Goal: Check status: Check status

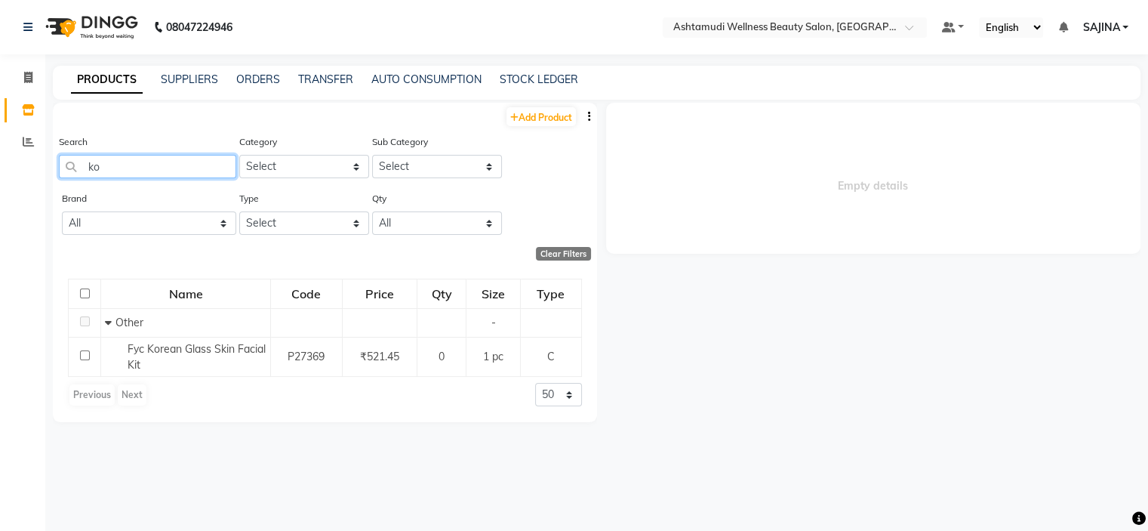
type input "k"
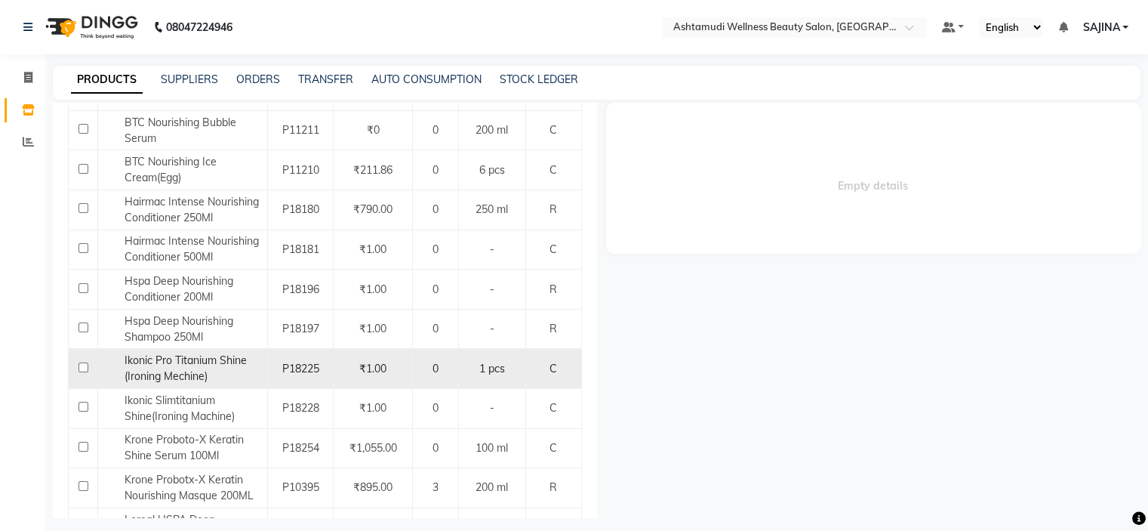
scroll to position [302, 0]
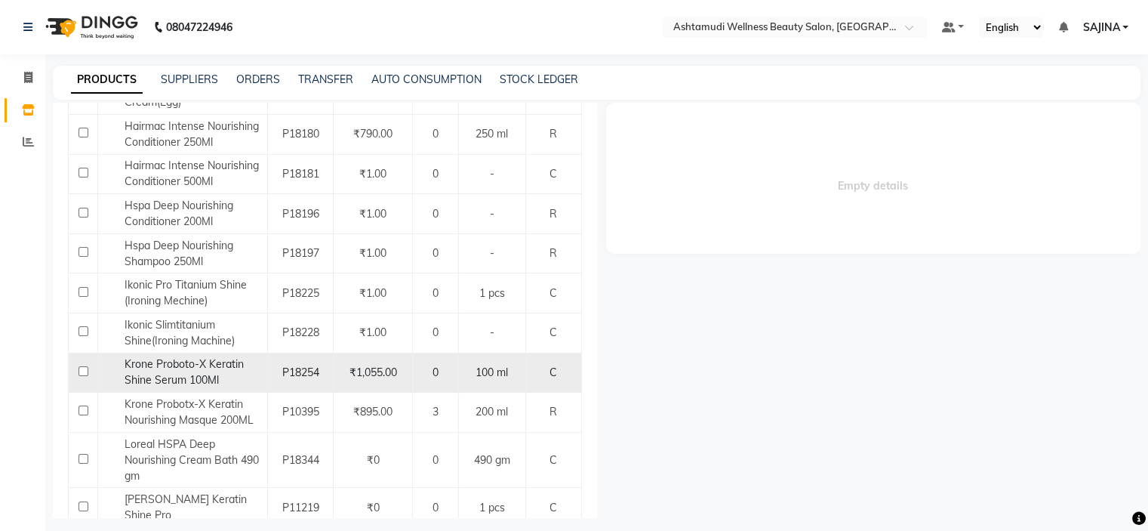
type input "shin"
click at [214, 371] on div "Krone Proboto-X Keratin Shine Serum 100Ml" at bounding box center [183, 372] width 162 height 32
select select
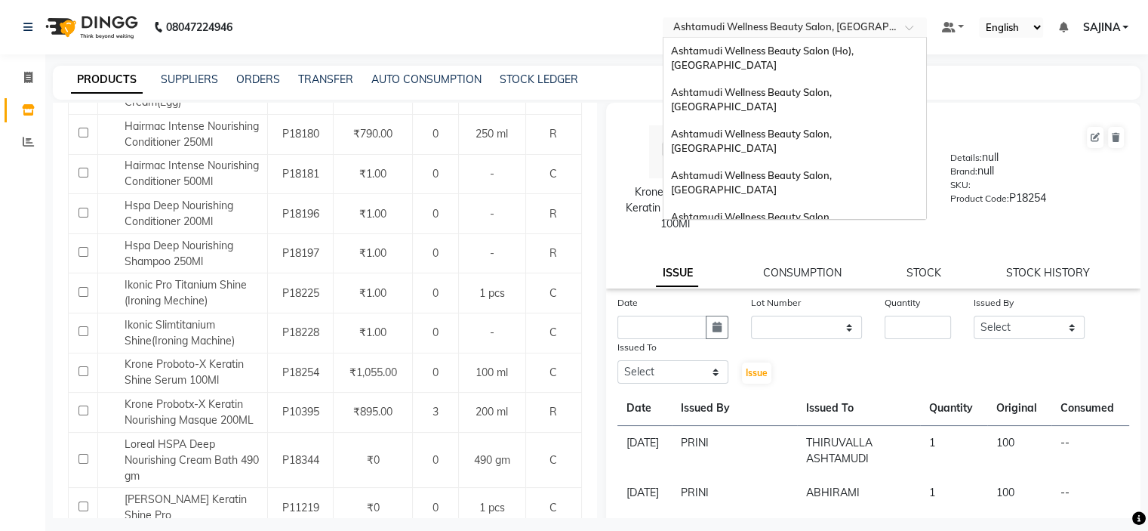
click at [846, 35] on input "text" at bounding box center [779, 28] width 219 height 15
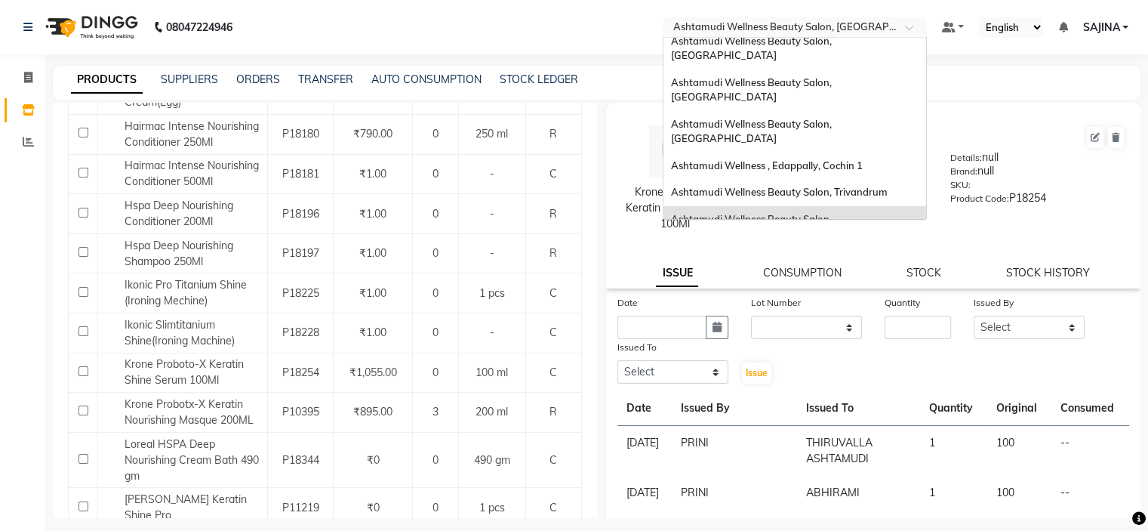
scroll to position [0, 0]
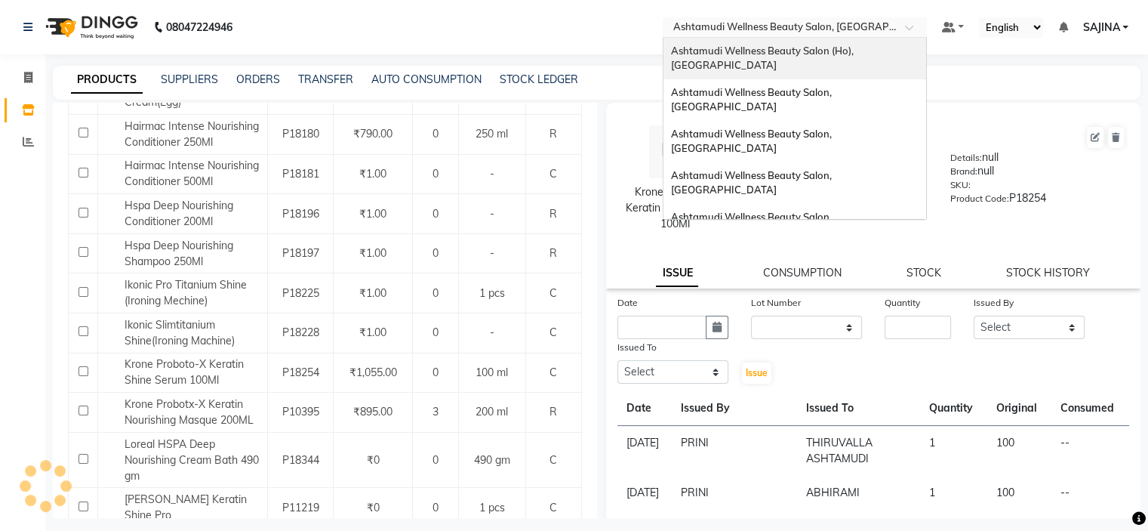
click at [839, 52] on span "Ashtamudi Wellness Beauty Salon (Ho), [GEOGRAPHIC_DATA]" at bounding box center [763, 58] width 185 height 27
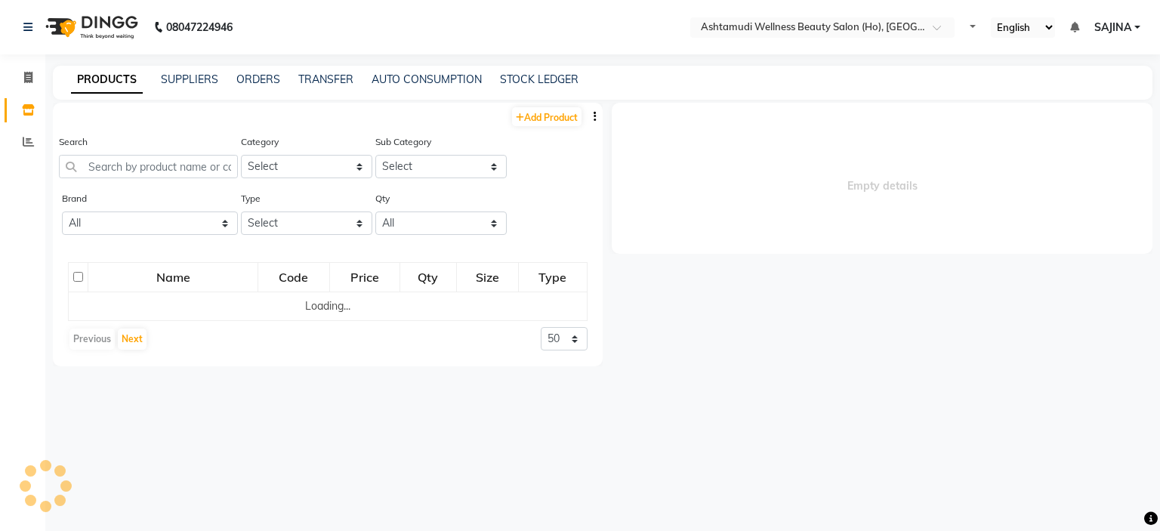
select select "en"
click at [100, 156] on input "text" at bounding box center [148, 166] width 179 height 23
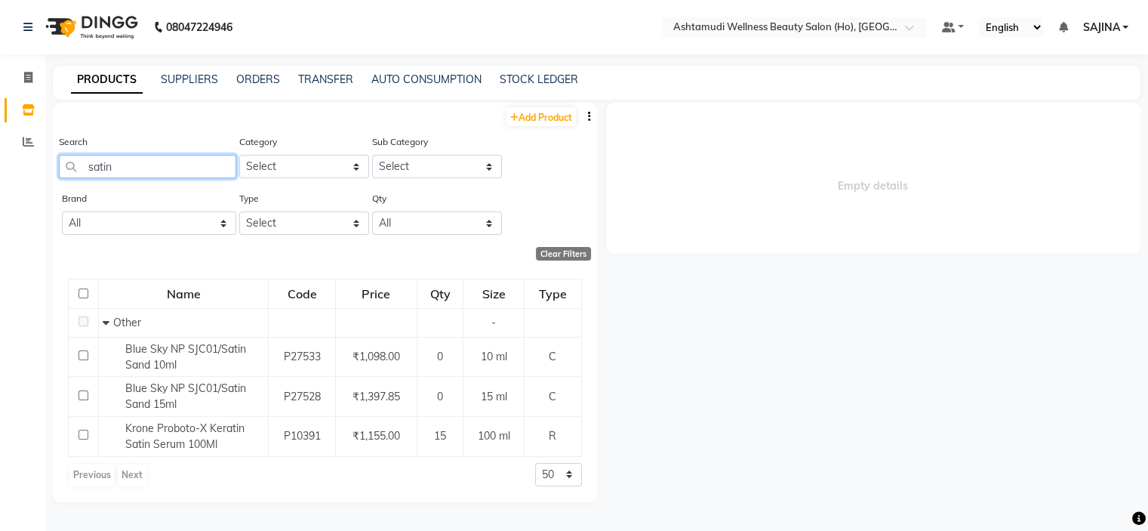
type input "satin"
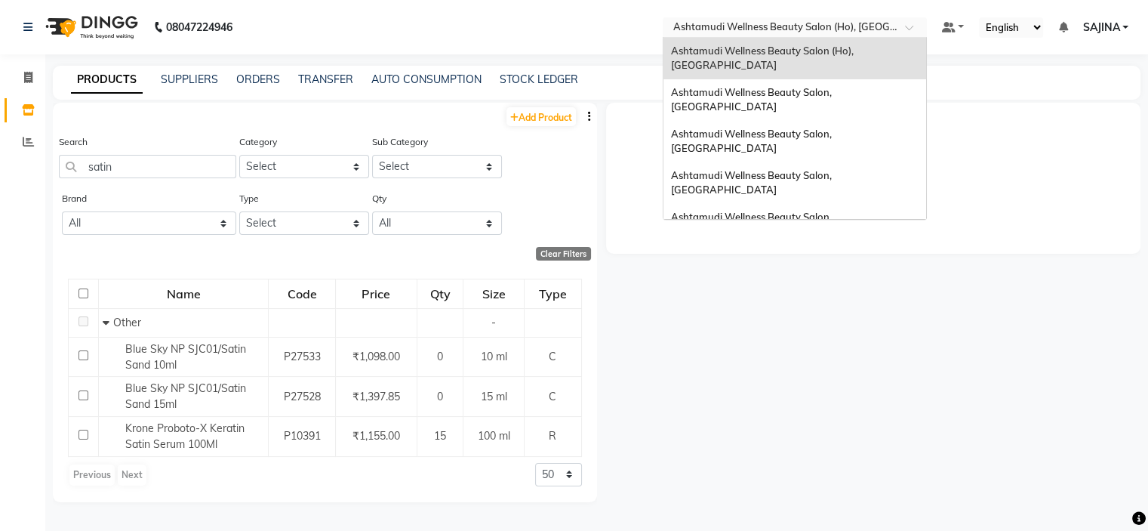
click at [847, 23] on input "text" at bounding box center [779, 28] width 219 height 15
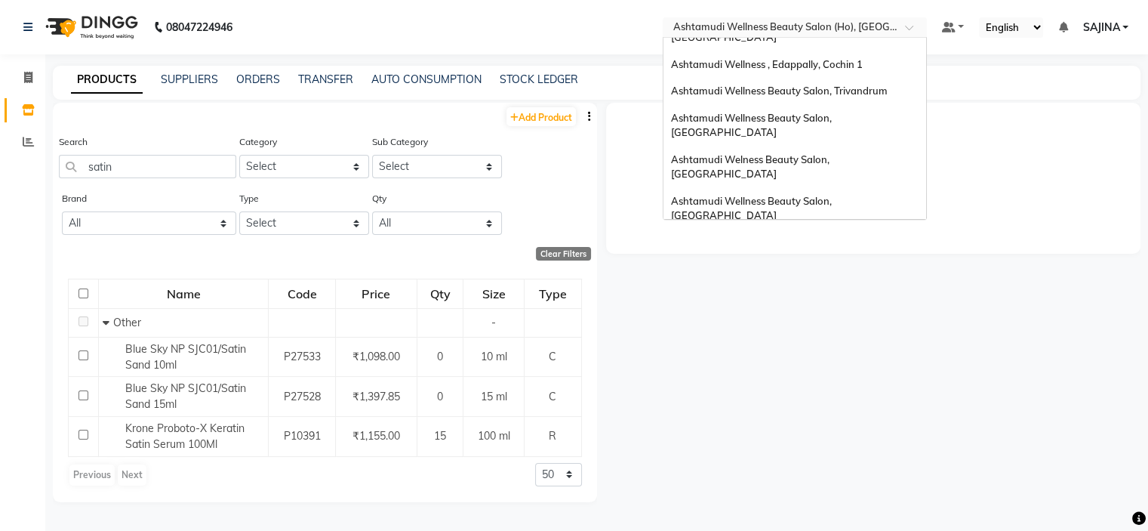
click at [749, 339] on div "Ashtamudi Unisex Salon, Dreams Mall, Dreams Mall Kottiyam" at bounding box center [795, 360] width 263 height 42
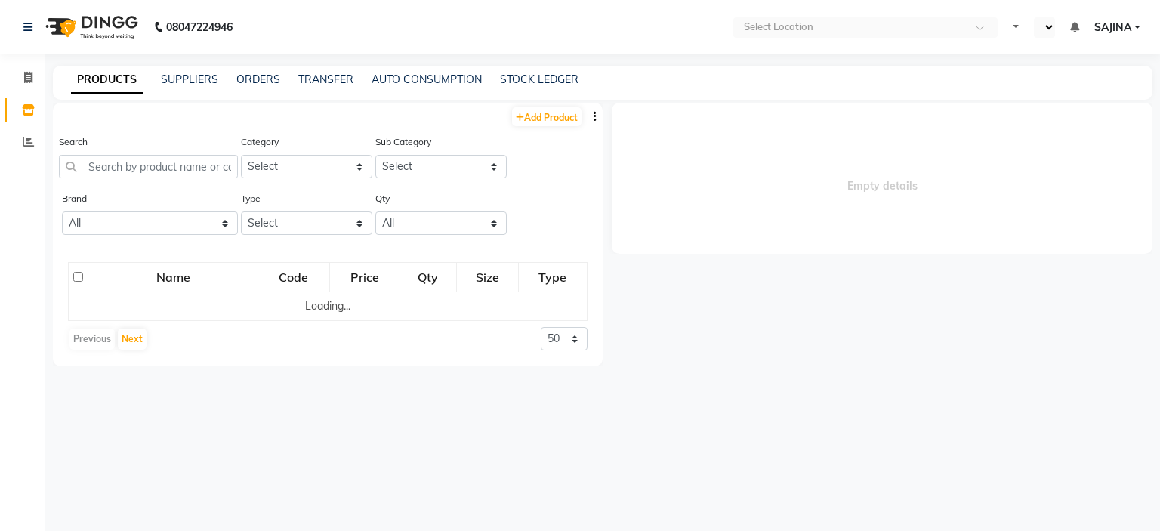
select select "en"
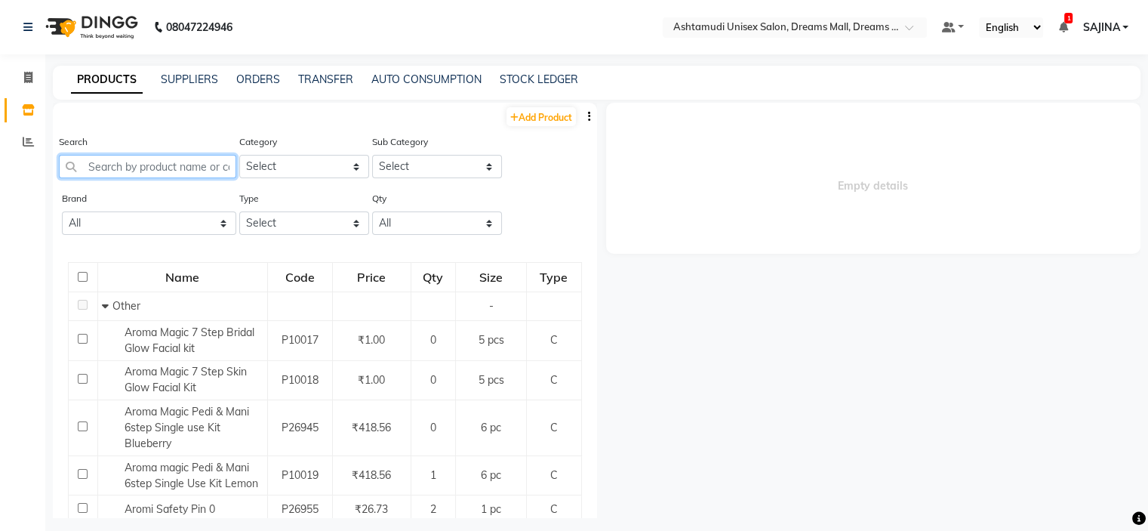
click at [119, 166] on input "text" at bounding box center [147, 166] width 177 height 23
drag, startPoint x: 251, startPoint y: 79, endPoint x: 262, endPoint y: 95, distance: 20.1
click at [251, 80] on link "ORDERS" at bounding box center [258, 79] width 44 height 14
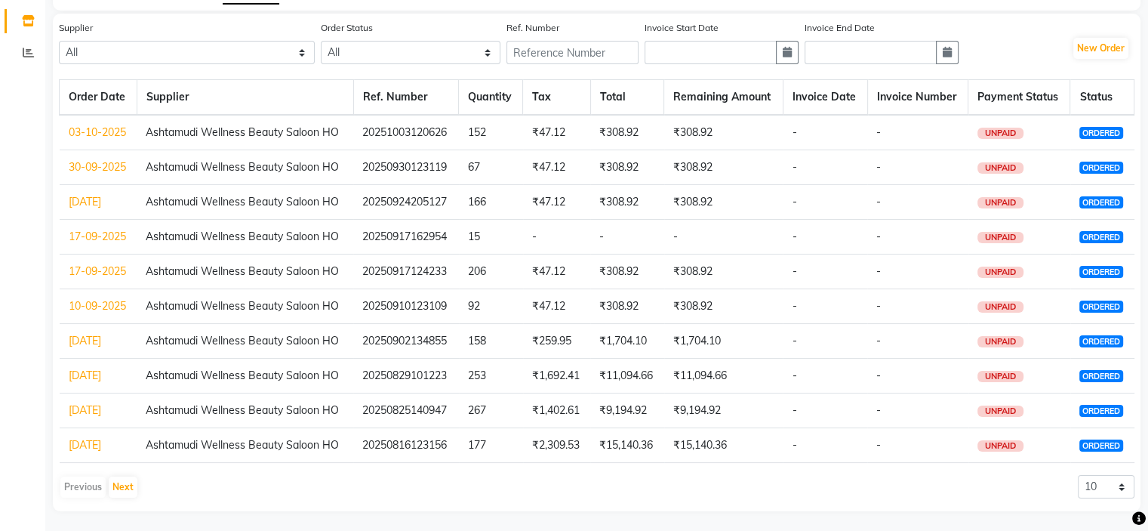
scroll to position [91, 0]
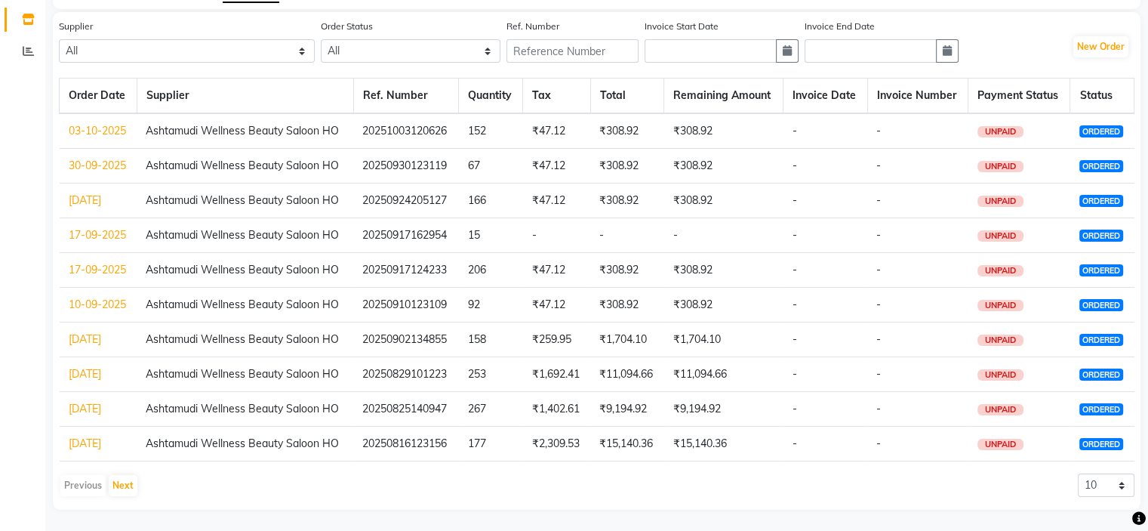
click at [91, 442] on link "16-08-2025" at bounding box center [85, 443] width 32 height 14
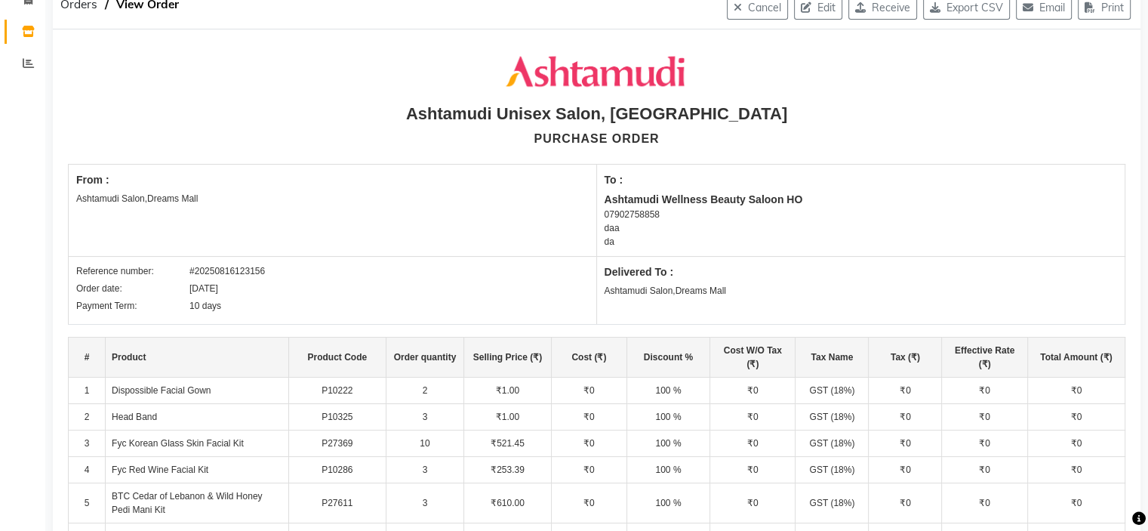
scroll to position [75, 0]
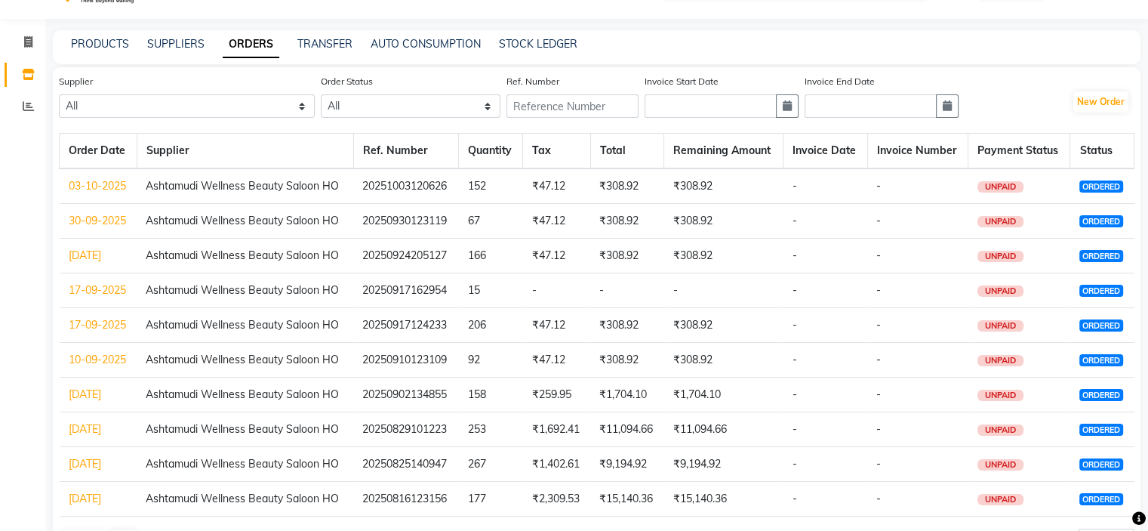
scroll to position [91, 0]
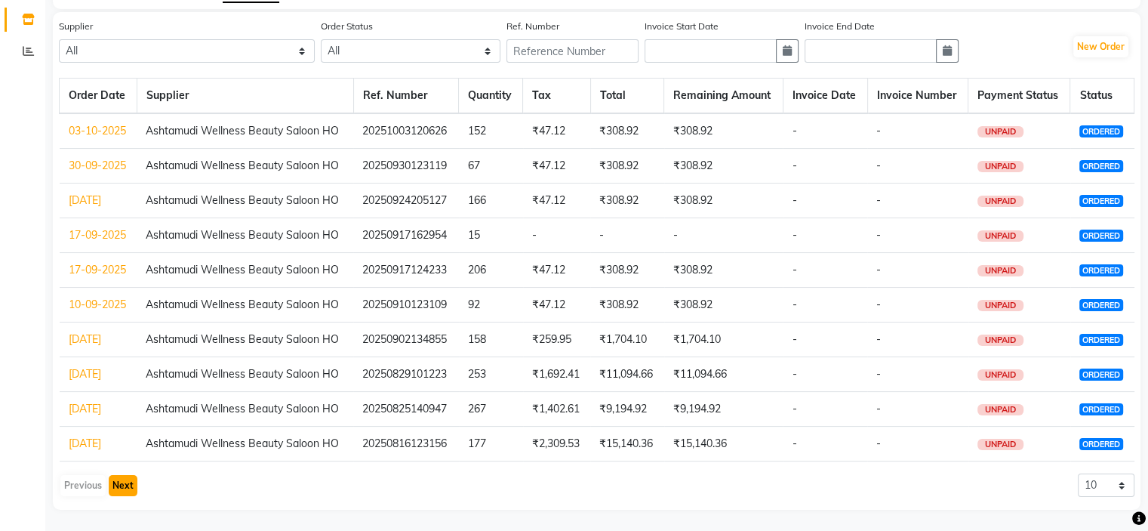
click at [118, 481] on button "Next" at bounding box center [123, 485] width 29 height 21
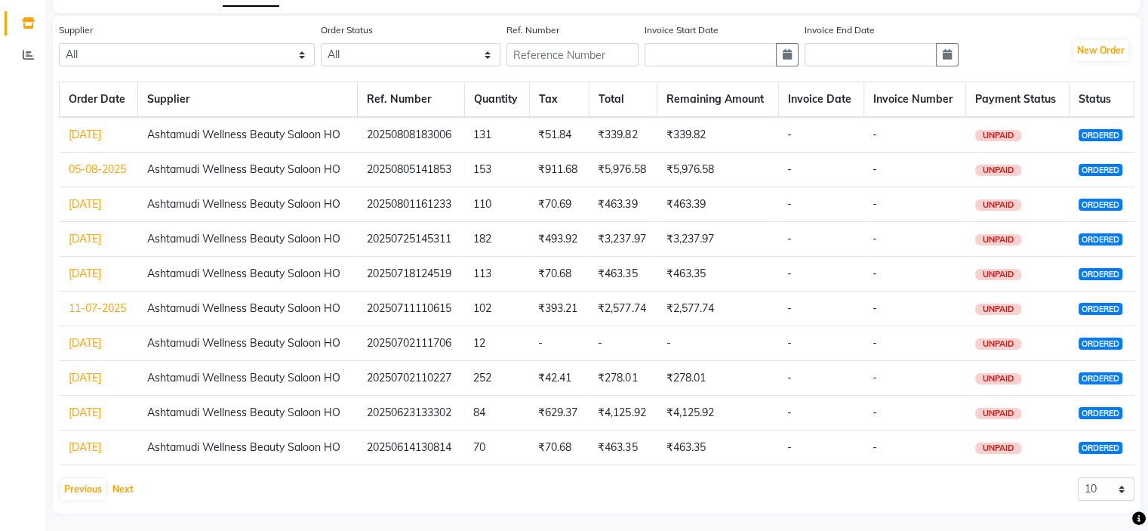
scroll to position [15, 0]
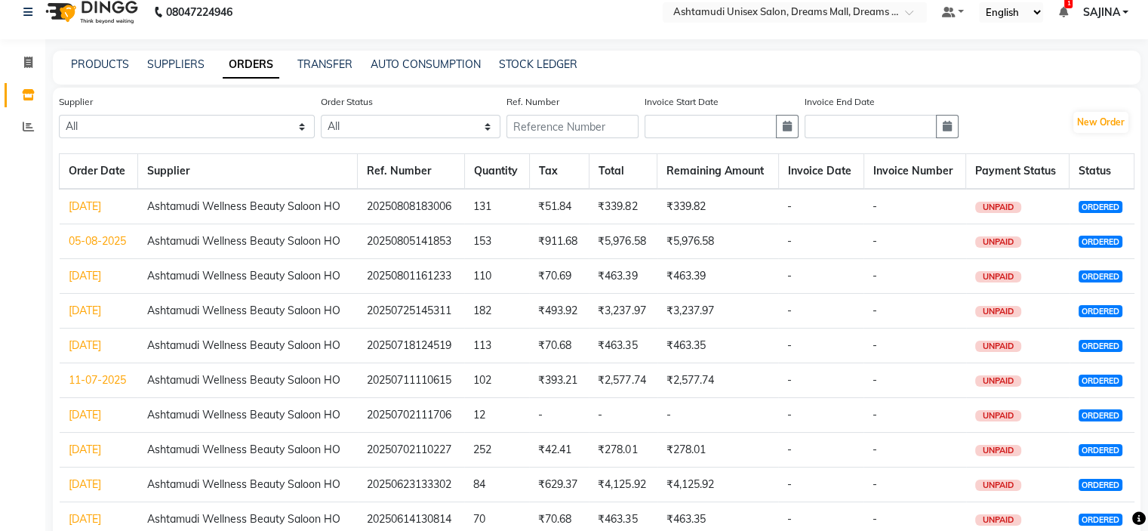
click at [103, 243] on link "05-08-2025" at bounding box center [97, 241] width 57 height 14
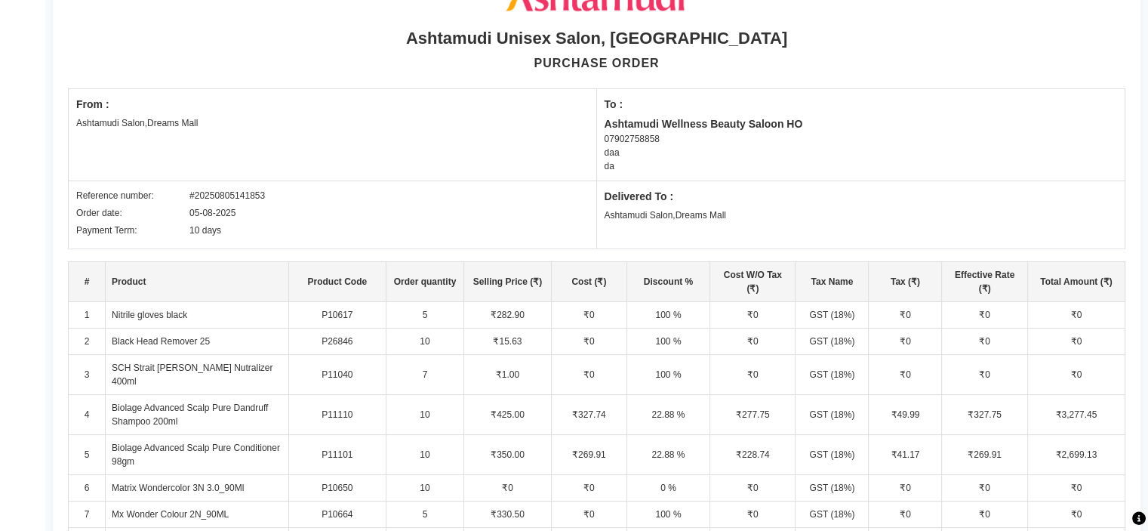
scroll to position [151, 0]
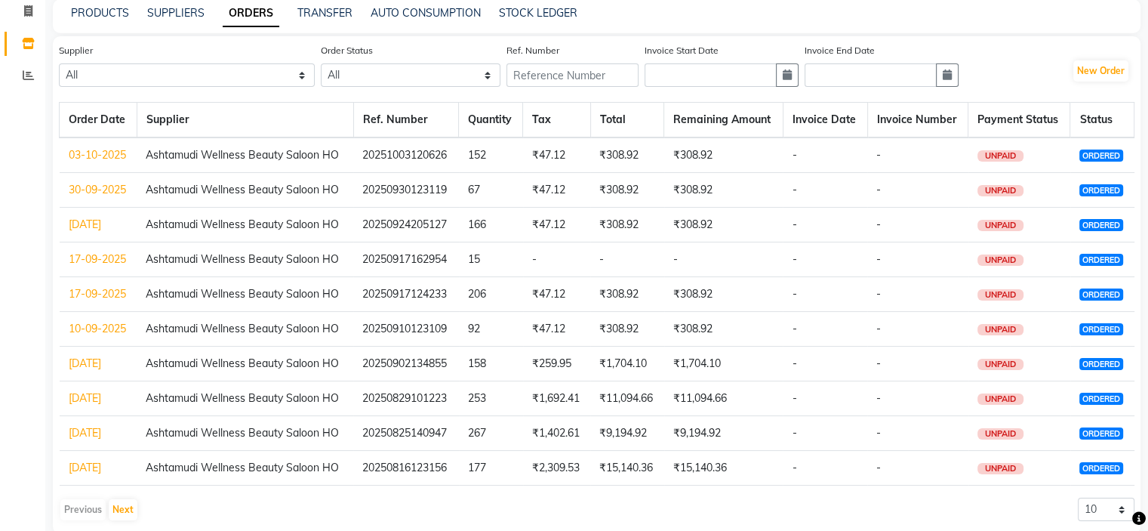
scroll to position [91, 0]
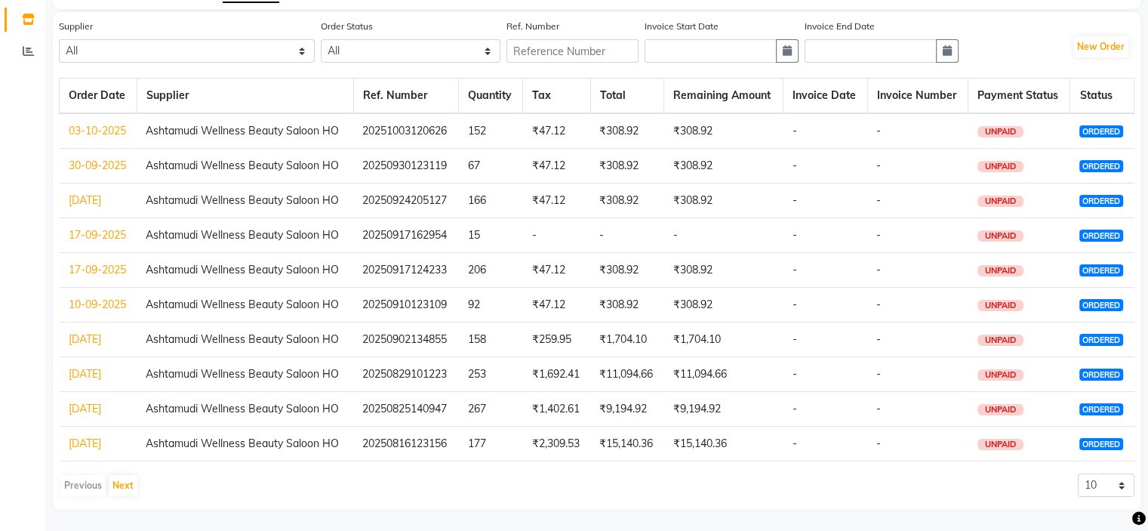
click at [100, 406] on link "25-08-2025" at bounding box center [85, 409] width 32 height 14
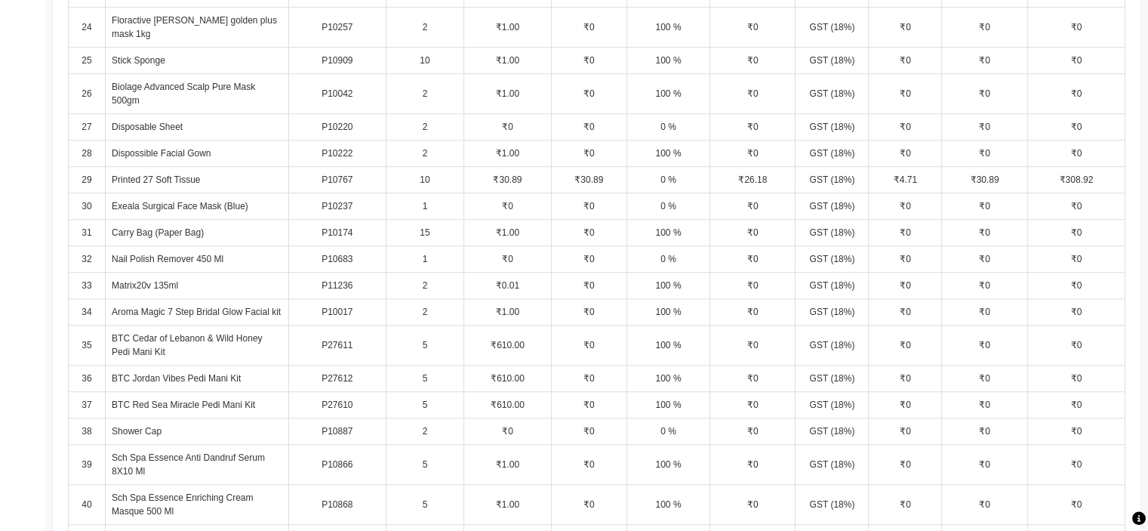
scroll to position [1132, 0]
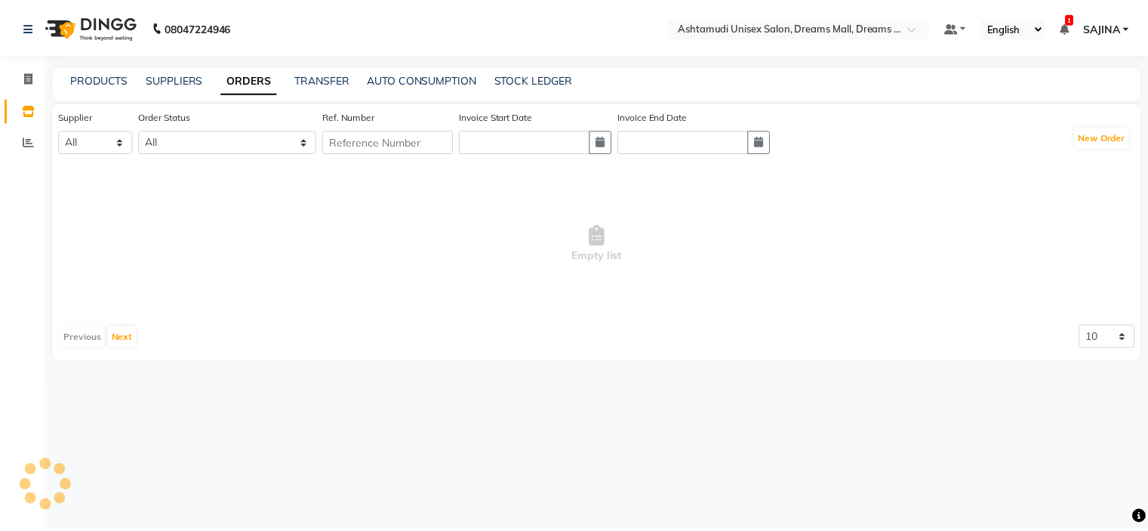
scroll to position [91, 0]
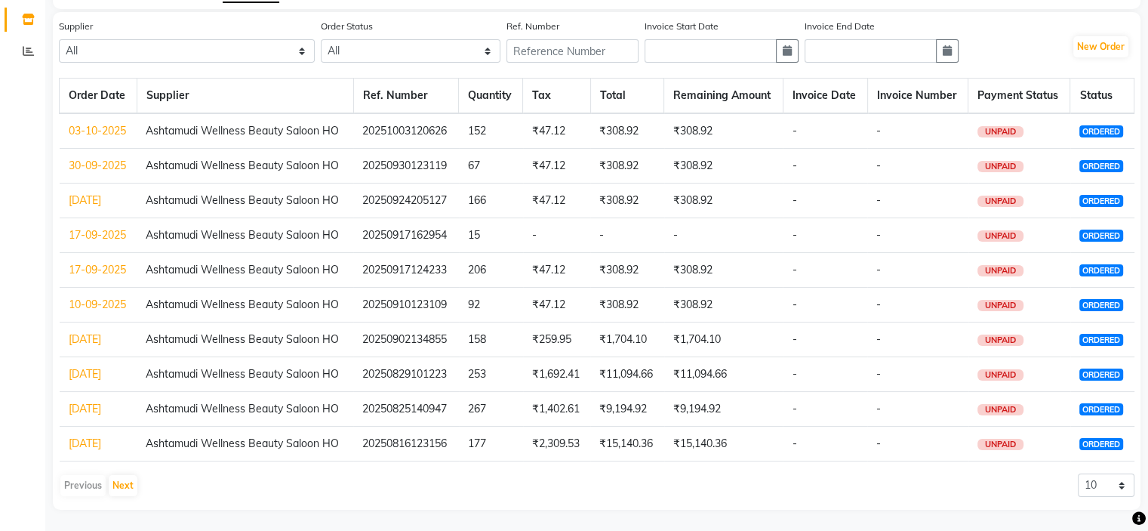
click at [97, 371] on link "29-08-2025" at bounding box center [85, 374] width 32 height 14
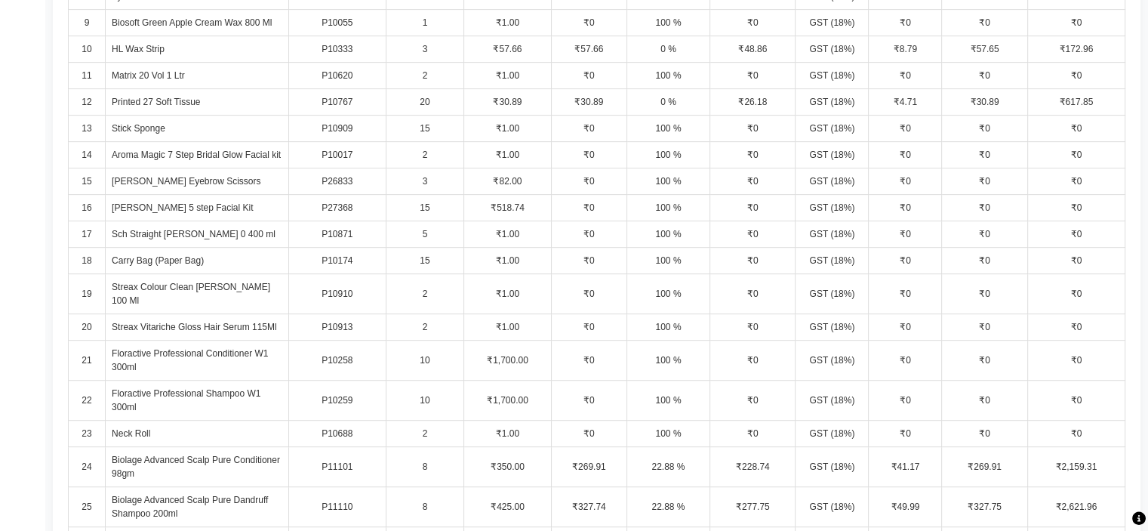
scroll to position [453, 0]
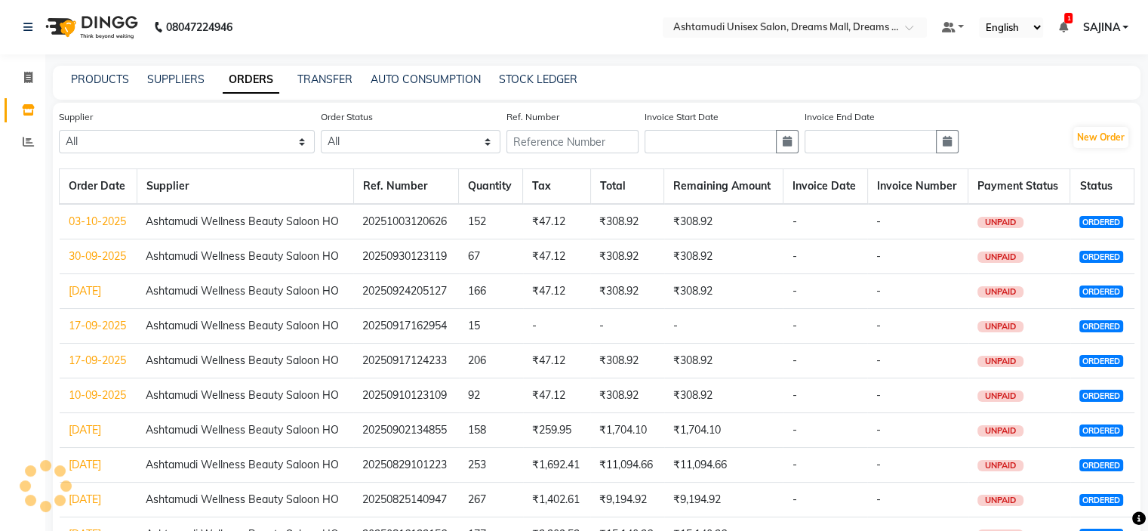
scroll to position [91, 0]
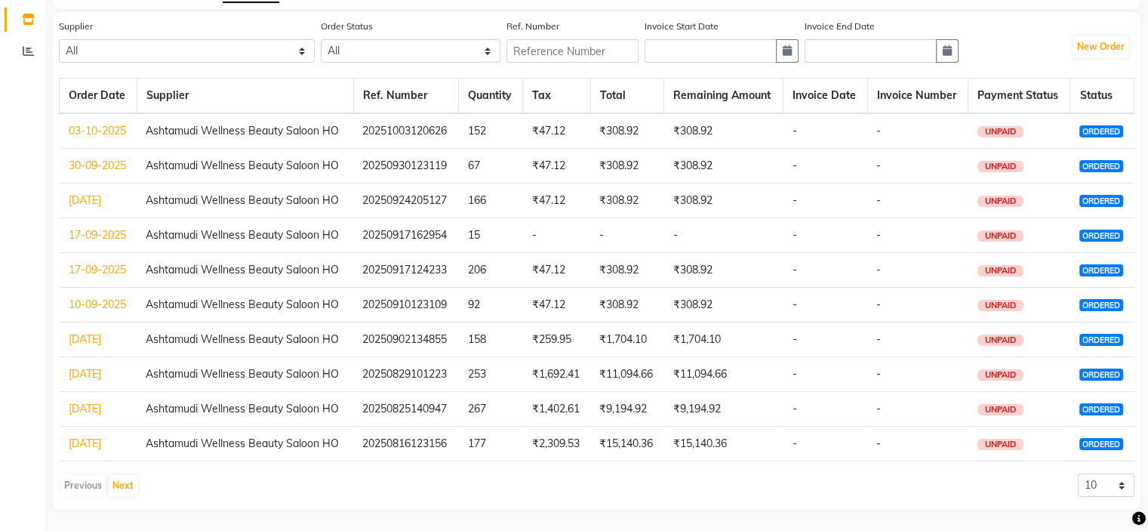
click at [94, 270] on link "17-09-2025" at bounding box center [97, 270] width 57 height 14
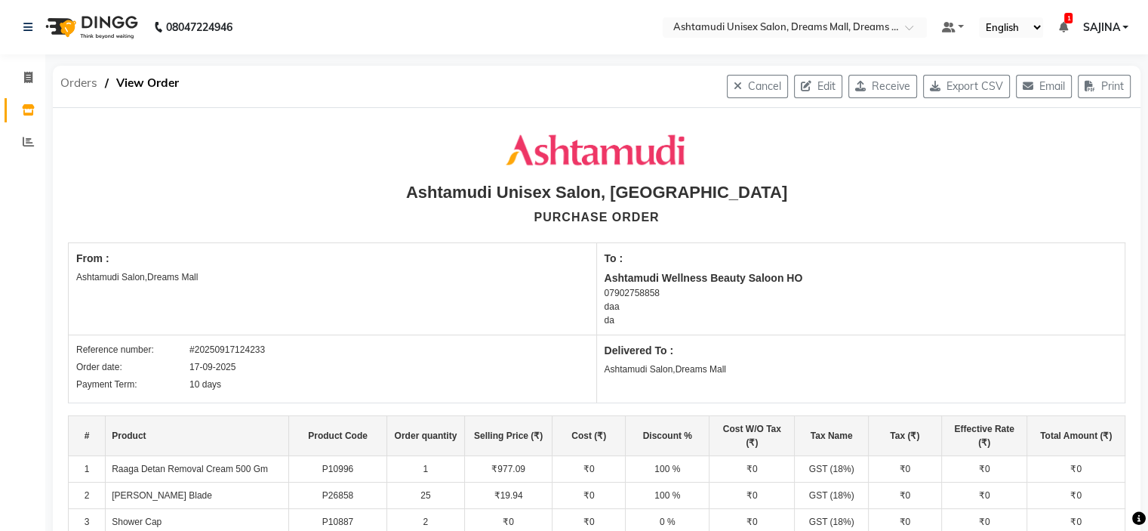
click at [83, 90] on span "Orders" at bounding box center [79, 82] width 52 height 27
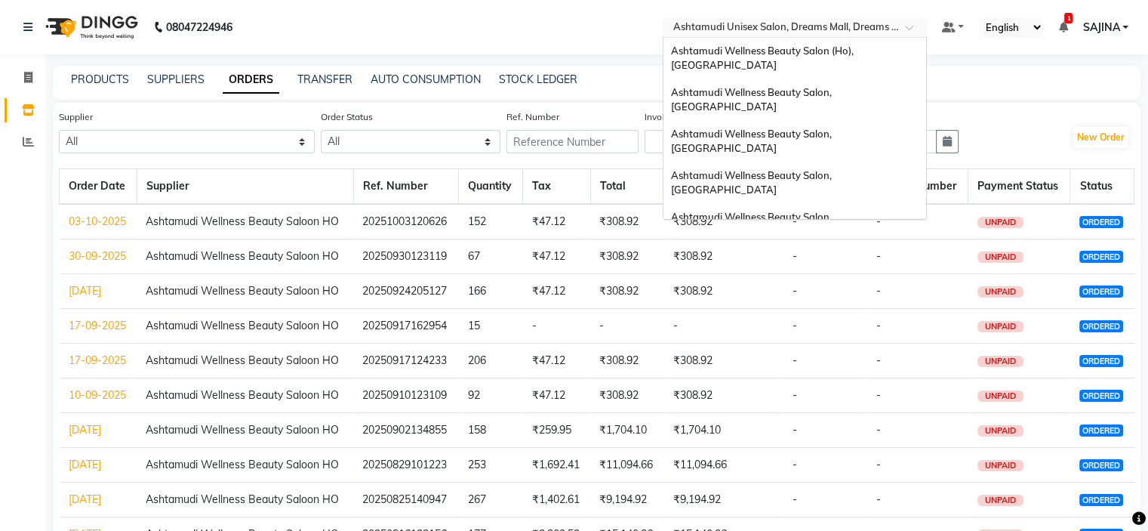
click at [772, 29] on input "text" at bounding box center [779, 28] width 219 height 15
click at [794, 54] on span "Ashtamudi Wellness Beauty Salon (Ho), [GEOGRAPHIC_DATA]" at bounding box center [763, 58] width 185 height 27
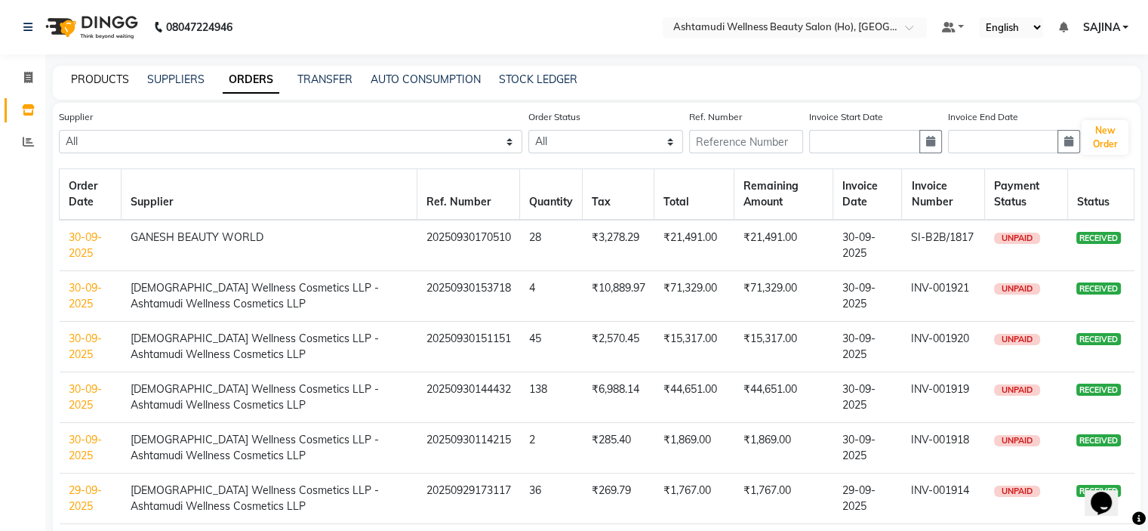
click at [96, 85] on link "PRODUCTS" at bounding box center [100, 79] width 58 height 14
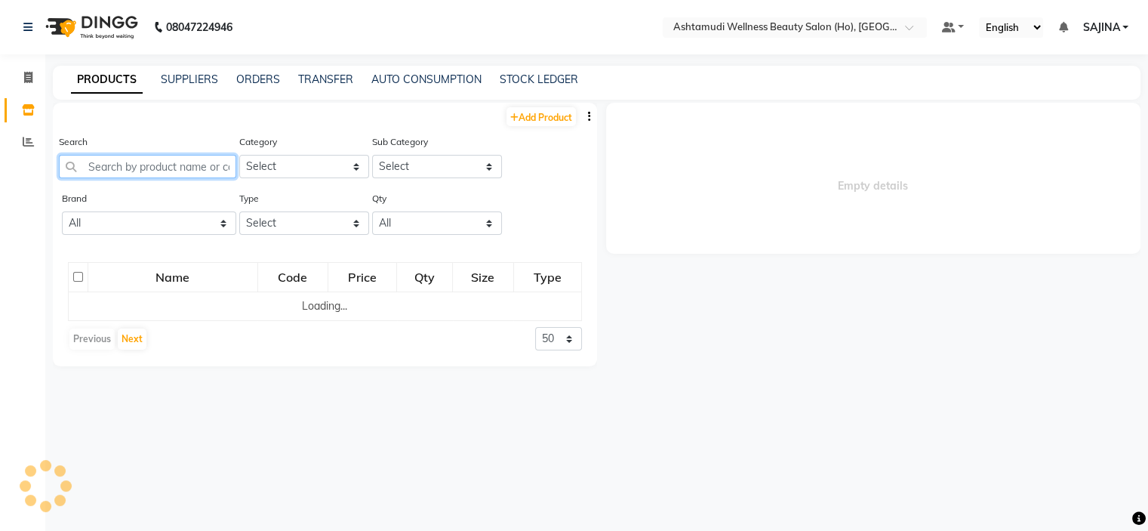
click at [109, 159] on input "text" at bounding box center [147, 166] width 177 height 23
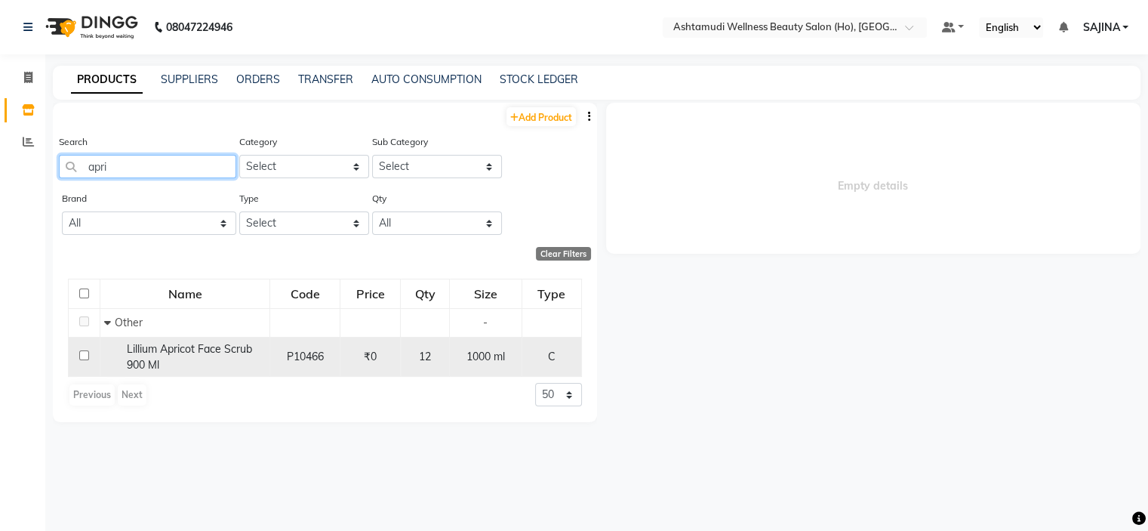
type input "apri"
click at [217, 362] on div "Lillium Apricot Face Scrub 900 Ml" at bounding box center [185, 357] width 162 height 32
select select
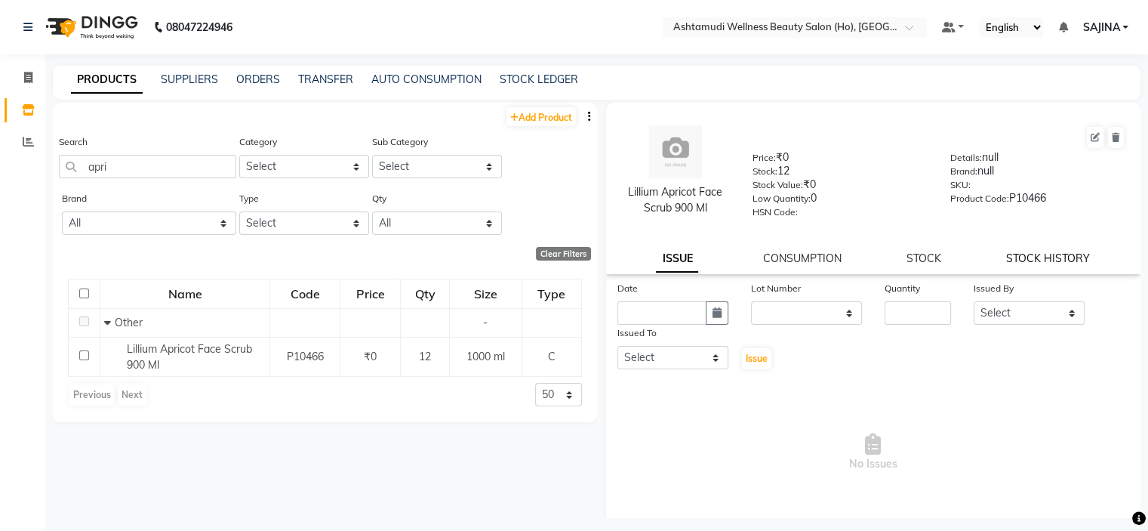
click at [1056, 260] on link "STOCK HISTORY" at bounding box center [1048, 258] width 84 height 14
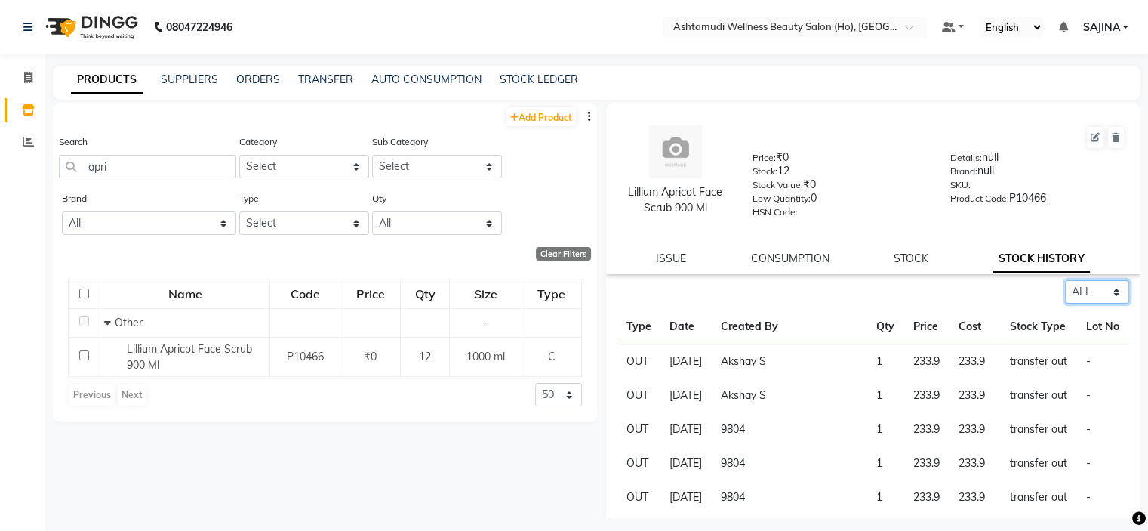
click at [1068, 303] on select "Select ALL IN OUT" at bounding box center [1097, 291] width 64 height 23
select select "in"
click at [1065, 285] on select "Select ALL IN OUT" at bounding box center [1097, 291] width 64 height 23
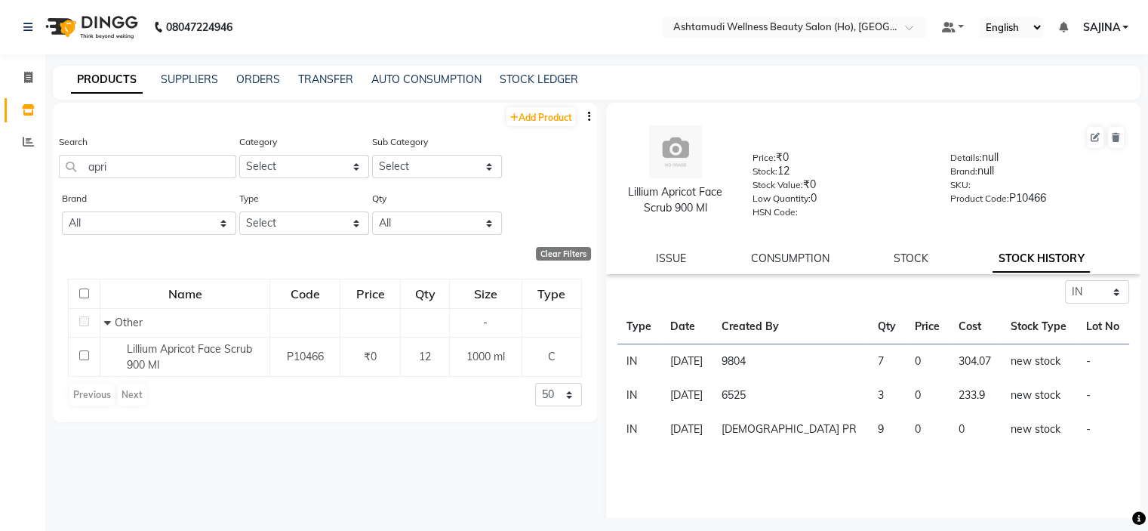
click at [1041, 270] on link "STOCK HISTORY" at bounding box center [1041, 258] width 97 height 27
click at [146, 180] on div "Search apri" at bounding box center [147, 162] width 177 height 57
click at [156, 162] on input "apri" at bounding box center [147, 166] width 177 height 23
type input "a"
type input "skin glo"
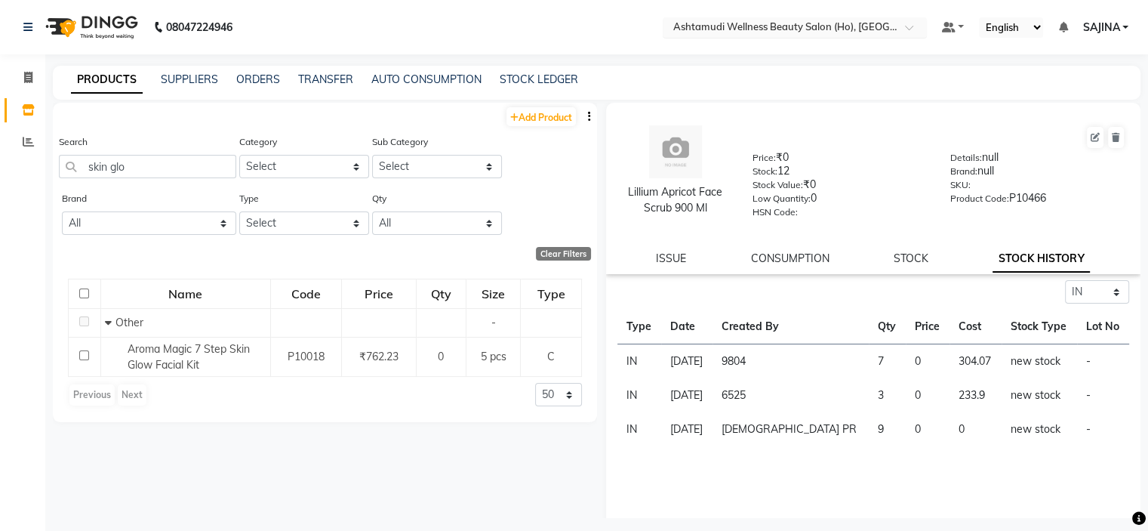
click at [815, 31] on input "text" at bounding box center [779, 28] width 219 height 15
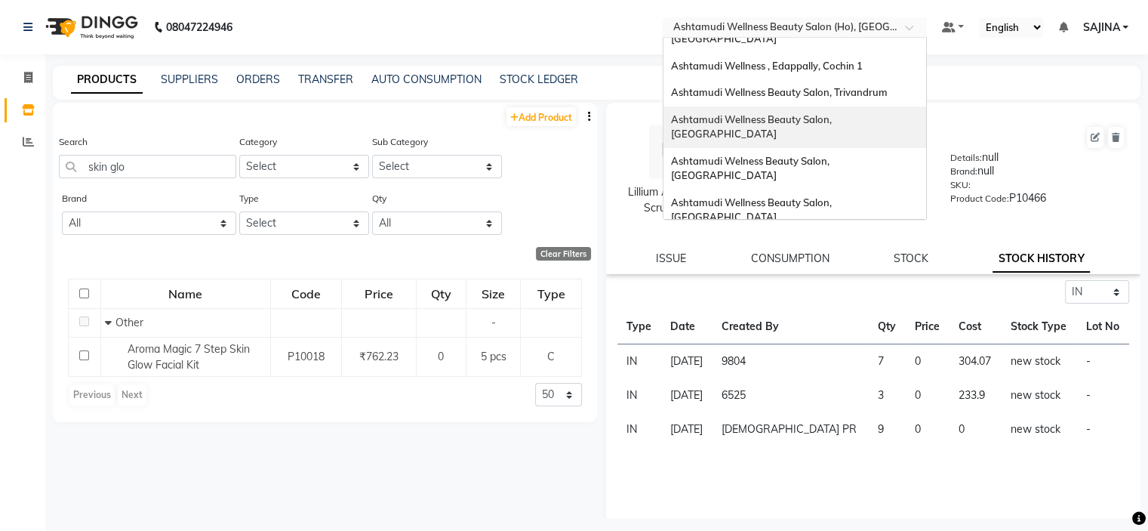
scroll to position [236, 0]
click at [799, 346] on span "Ashtamudi Unisex Salon, Dreams Mall, Dreams Mall Kottiyam" at bounding box center [790, 359] width 239 height 27
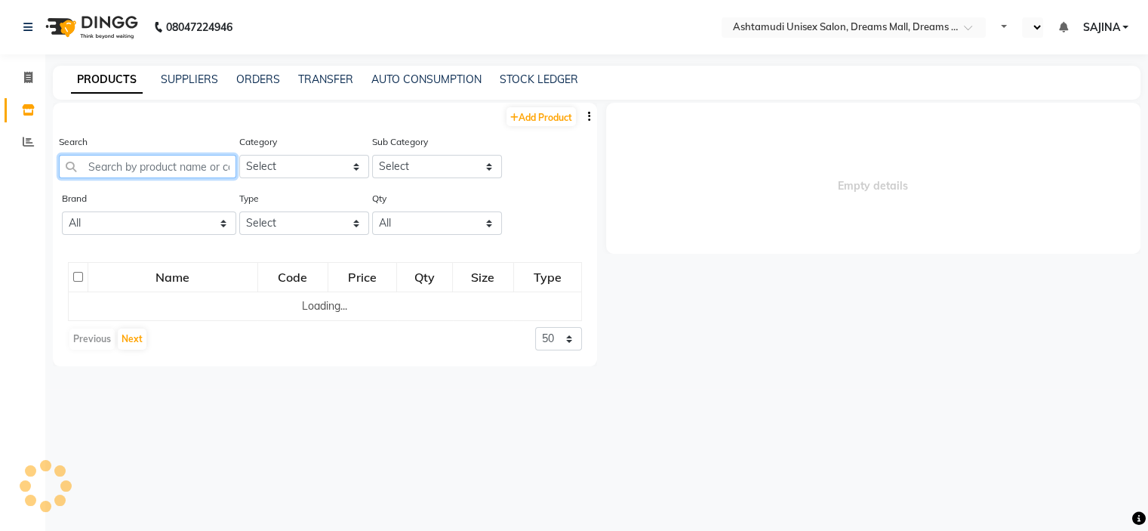
click at [97, 168] on input "text" at bounding box center [147, 166] width 177 height 23
select select "en"
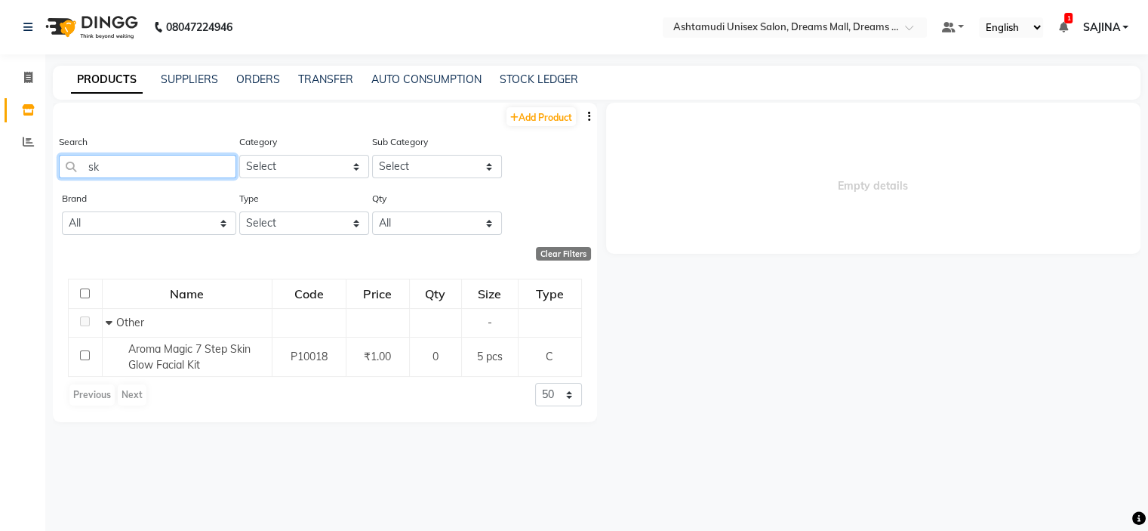
type input "s"
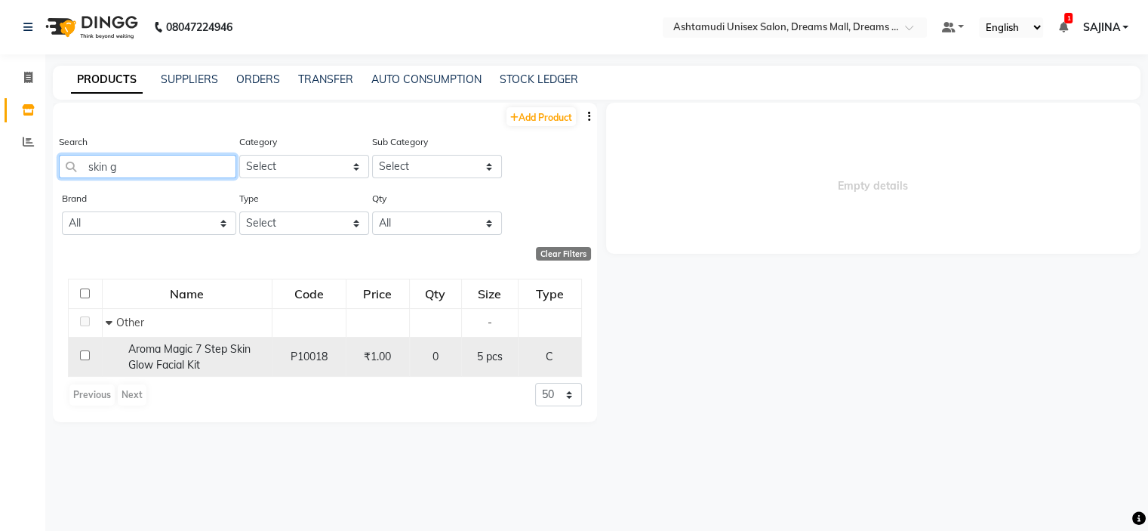
type input "skin g"
click at [136, 373] on div "Aroma Magic 7 Step Skin Glow Facial Kit" at bounding box center [187, 357] width 162 height 32
select select
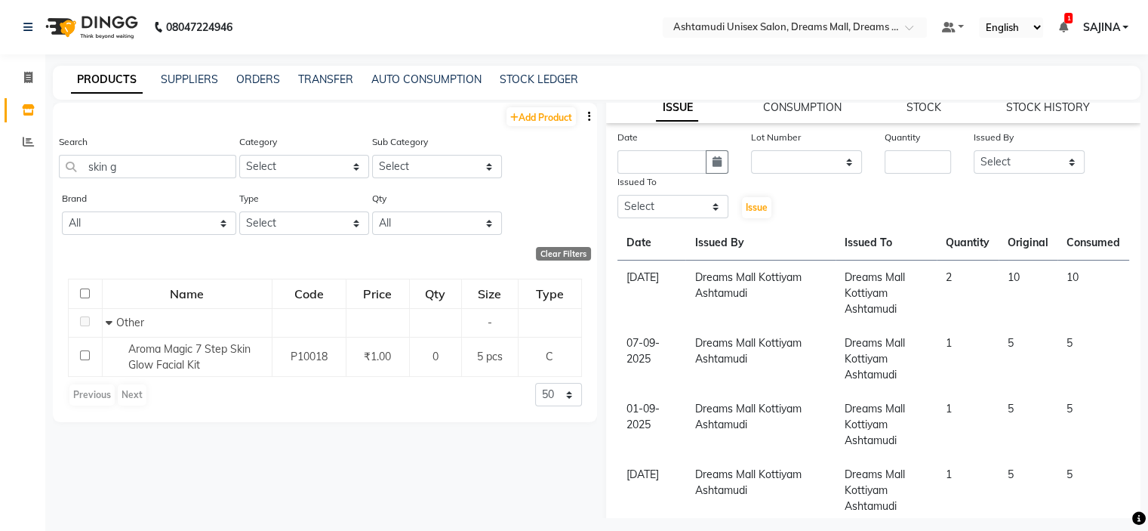
scroll to position [75, 0]
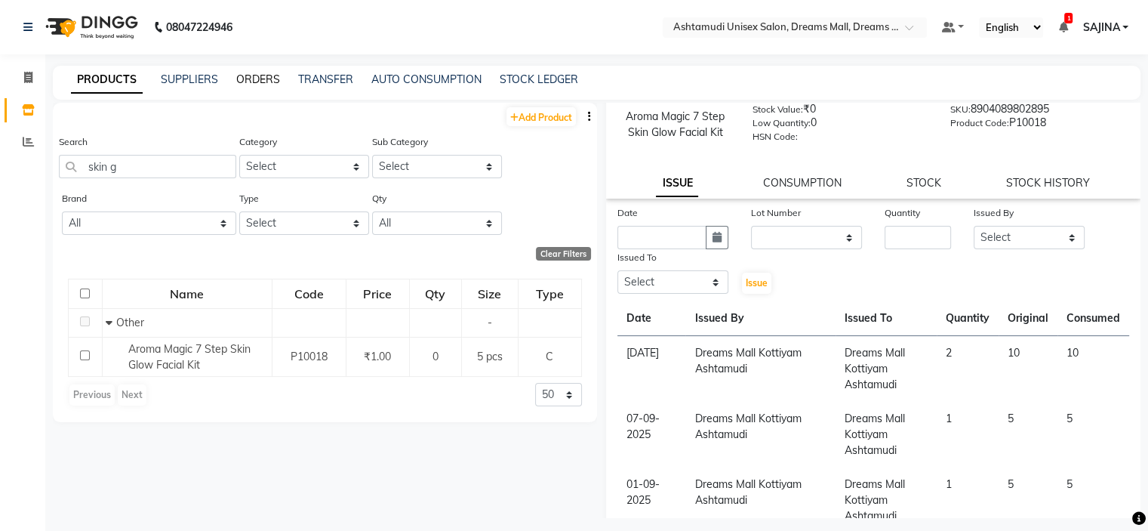
click at [269, 75] on link "ORDERS" at bounding box center [258, 79] width 44 height 14
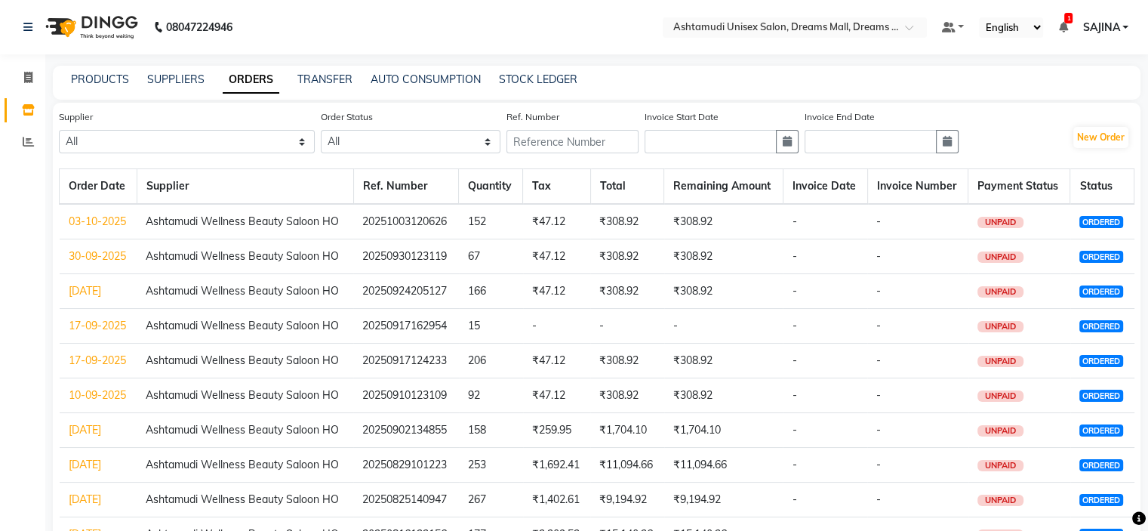
click at [124, 322] on link "17-09-2025" at bounding box center [97, 326] width 57 height 14
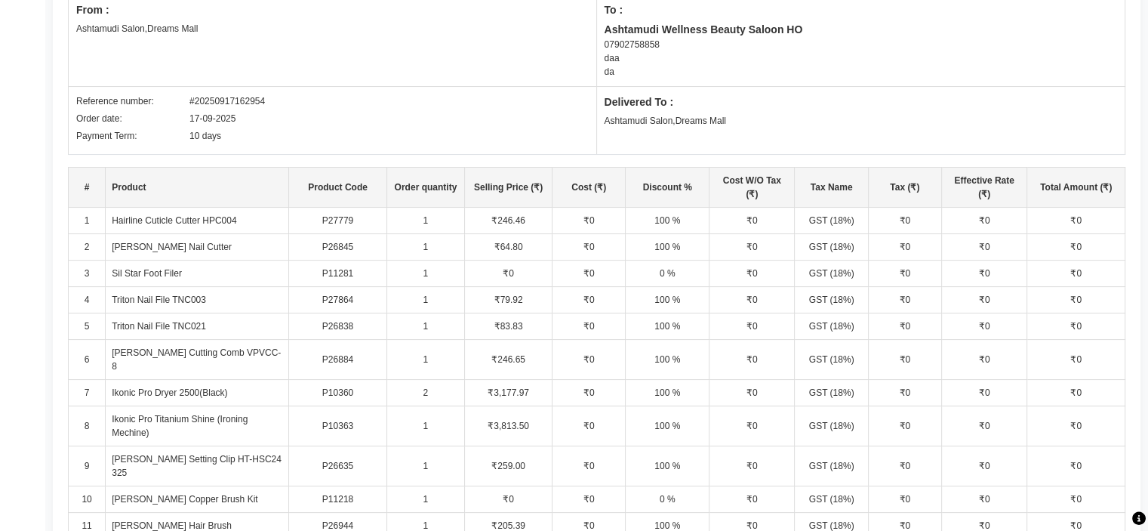
scroll to position [377, 0]
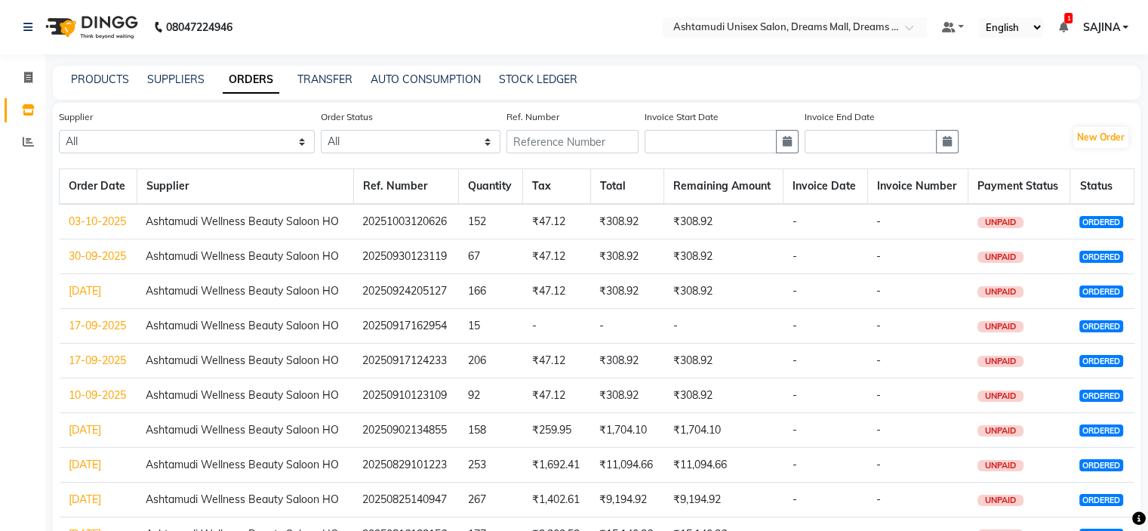
click at [108, 359] on link "17-09-2025" at bounding box center [97, 360] width 57 height 14
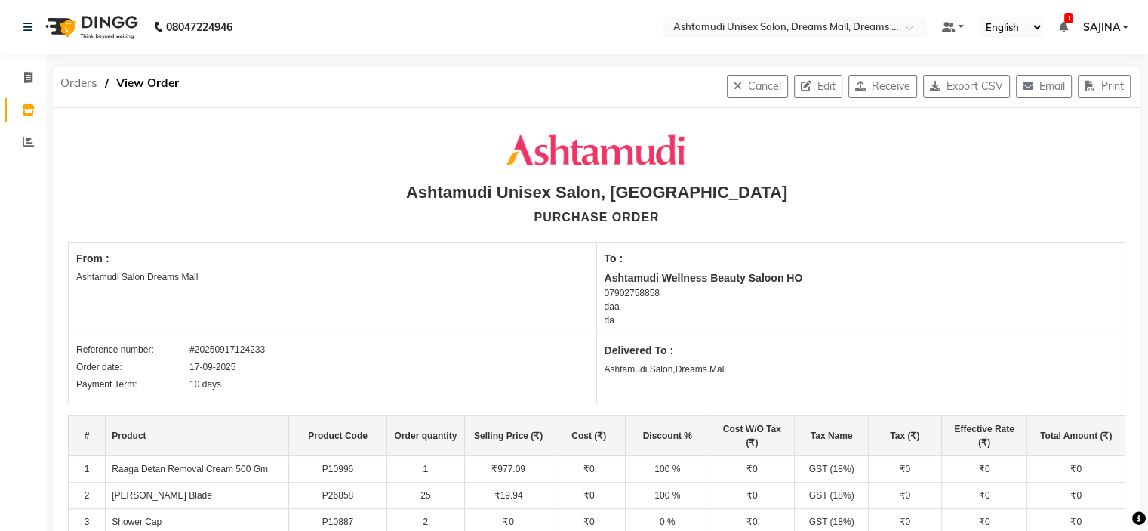
click at [68, 81] on span "Orders" at bounding box center [79, 82] width 52 height 27
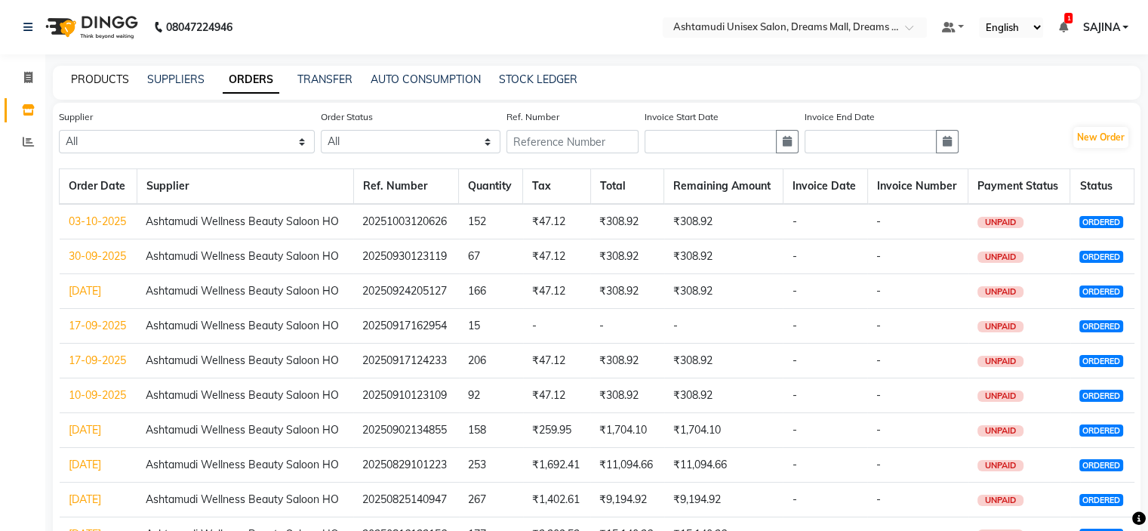
click at [118, 81] on link "PRODUCTS" at bounding box center [100, 79] width 58 height 14
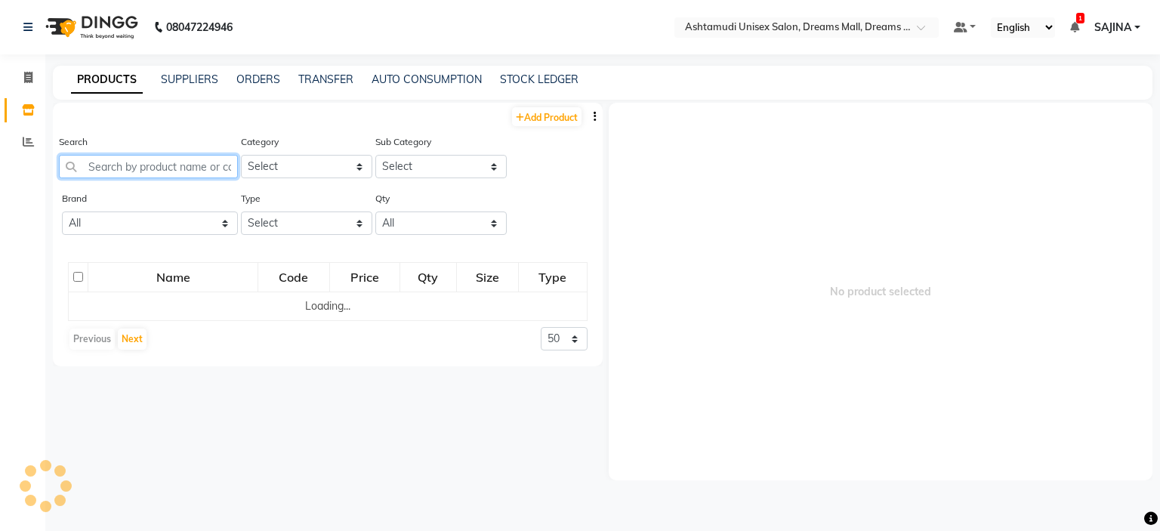
click at [113, 171] on input "text" at bounding box center [148, 166] width 179 height 23
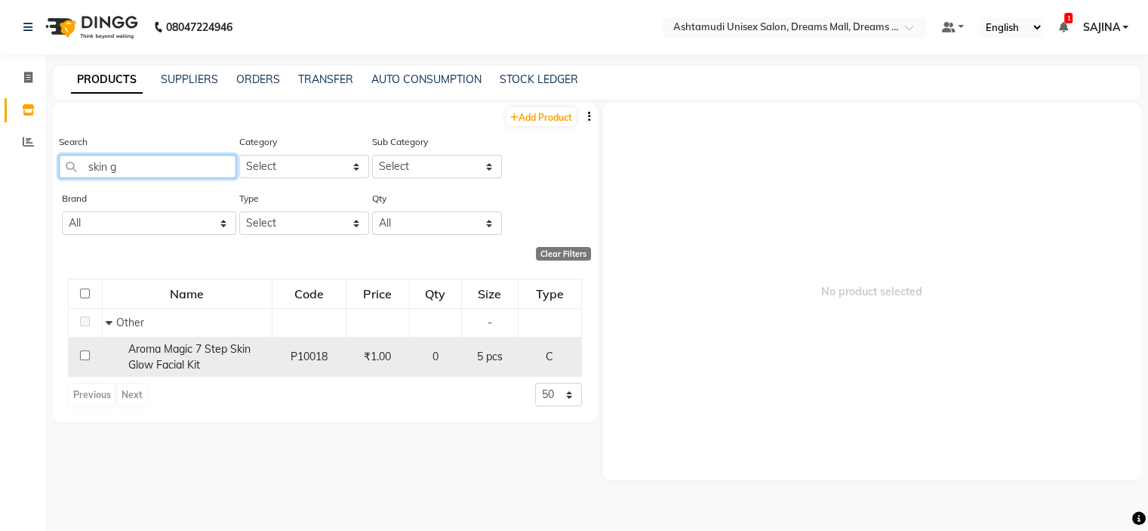
type input "skin g"
click at [201, 374] on td "Aroma Magic 7 Step Skin Glow Facial Kit" at bounding box center [187, 357] width 170 height 40
click at [180, 365] on span "Aroma Magic 7 Step Skin Glow Facial Kit" at bounding box center [189, 356] width 122 height 29
select select
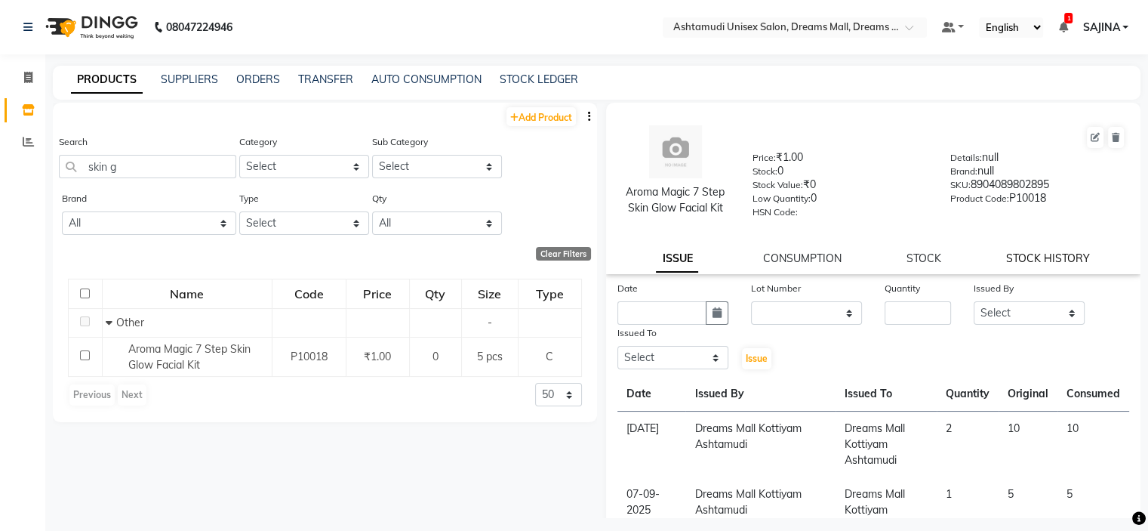
click at [1058, 263] on link "STOCK HISTORY" at bounding box center [1048, 258] width 84 height 14
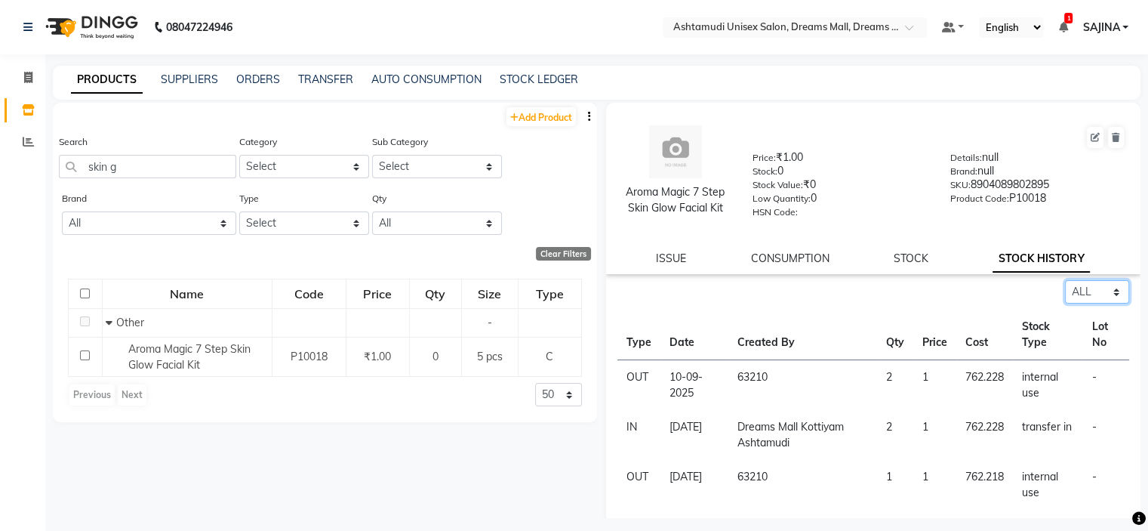
click at [1078, 300] on select "Select ALL IN OUT" at bounding box center [1097, 291] width 64 height 23
select select "in"
click at [1065, 285] on select "Select ALL IN OUT" at bounding box center [1097, 291] width 64 height 23
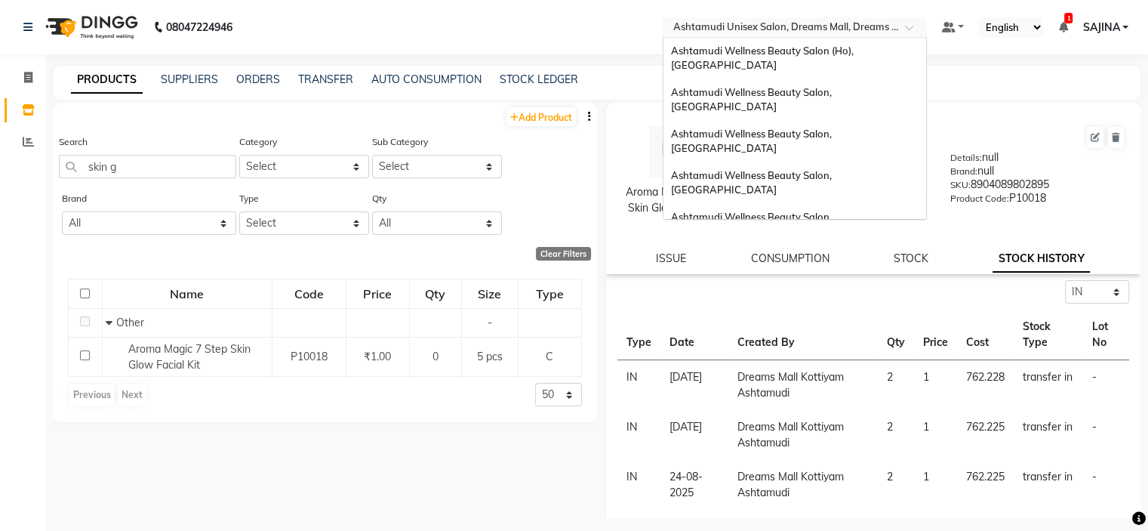
click at [805, 23] on input "text" at bounding box center [779, 28] width 219 height 15
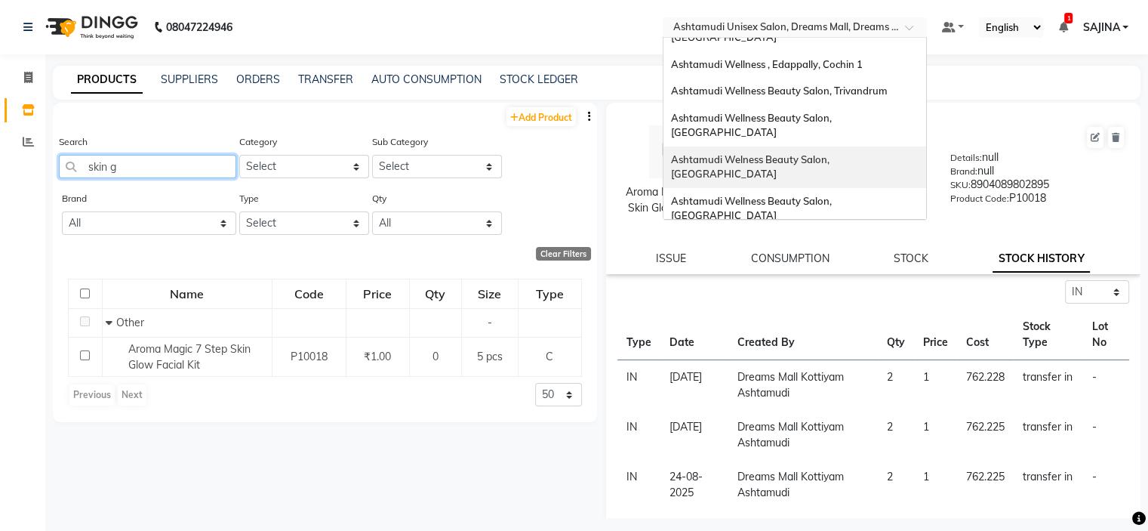
click at [154, 171] on input "skin g" at bounding box center [147, 166] width 177 height 23
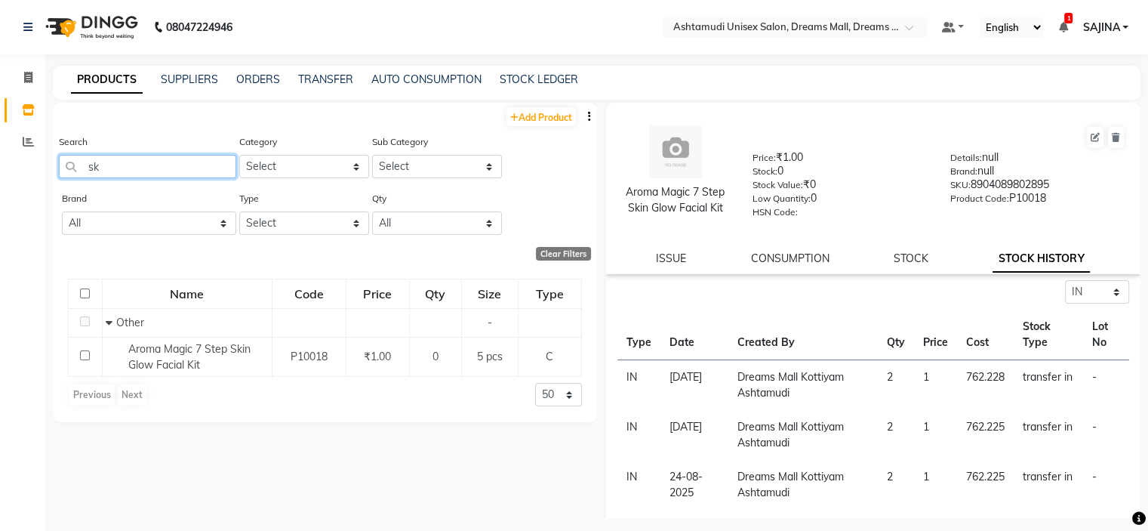
type input "s"
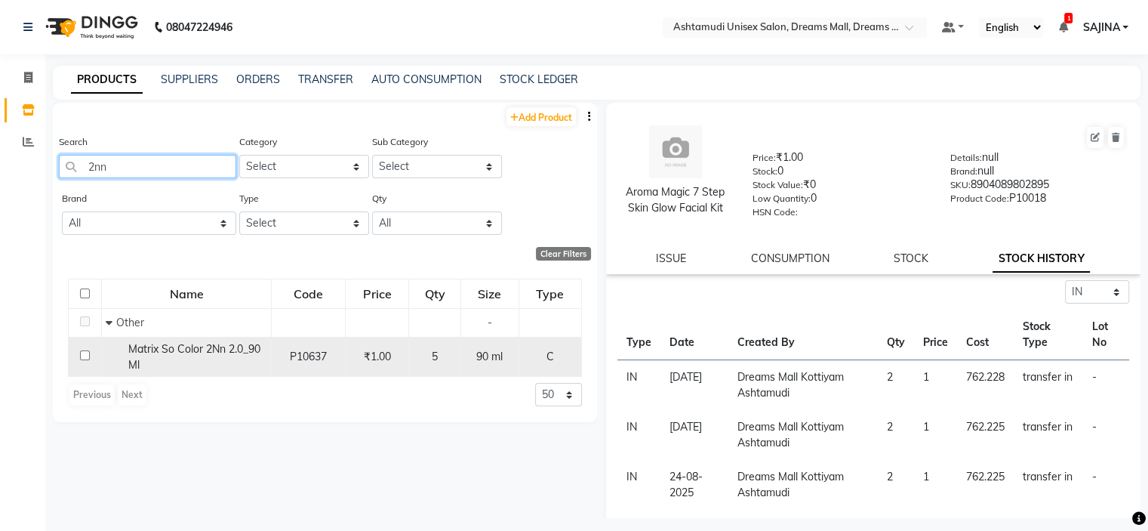
type input "2nn"
click at [251, 359] on div "Matrix So Color 2Nn 2.0_90 Ml" at bounding box center [187, 357] width 162 height 32
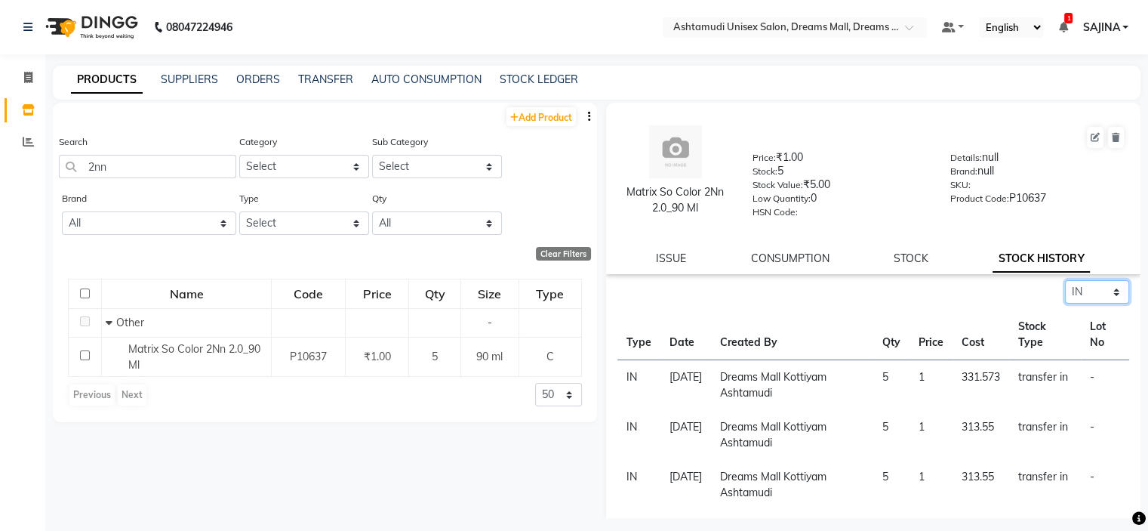
click at [1077, 301] on select "Select ALL IN OUT" at bounding box center [1097, 291] width 64 height 23
select select "out"
click at [1065, 285] on select "Select ALL IN OUT" at bounding box center [1097, 291] width 64 height 23
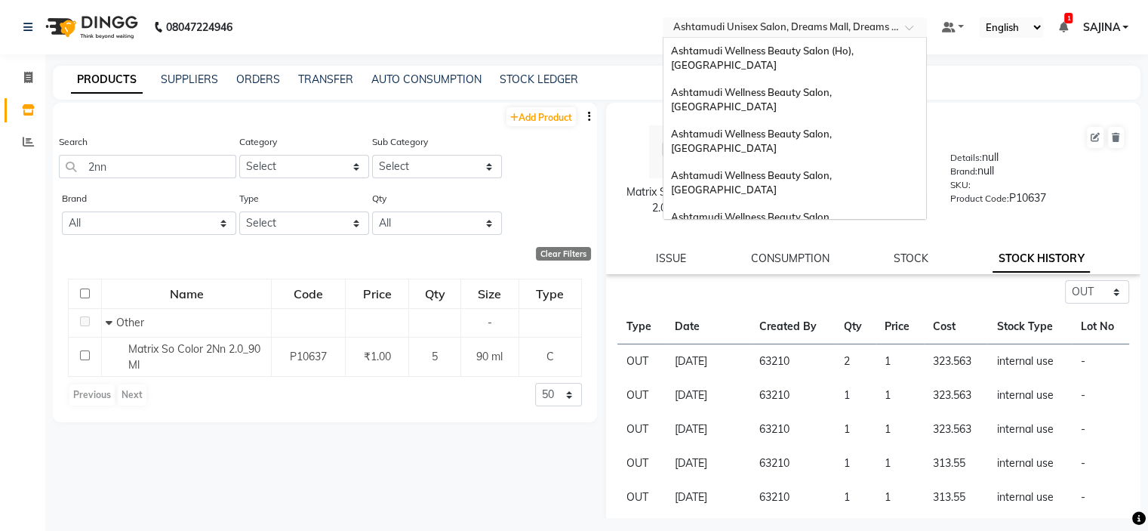
click at [845, 22] on input "text" at bounding box center [779, 28] width 219 height 15
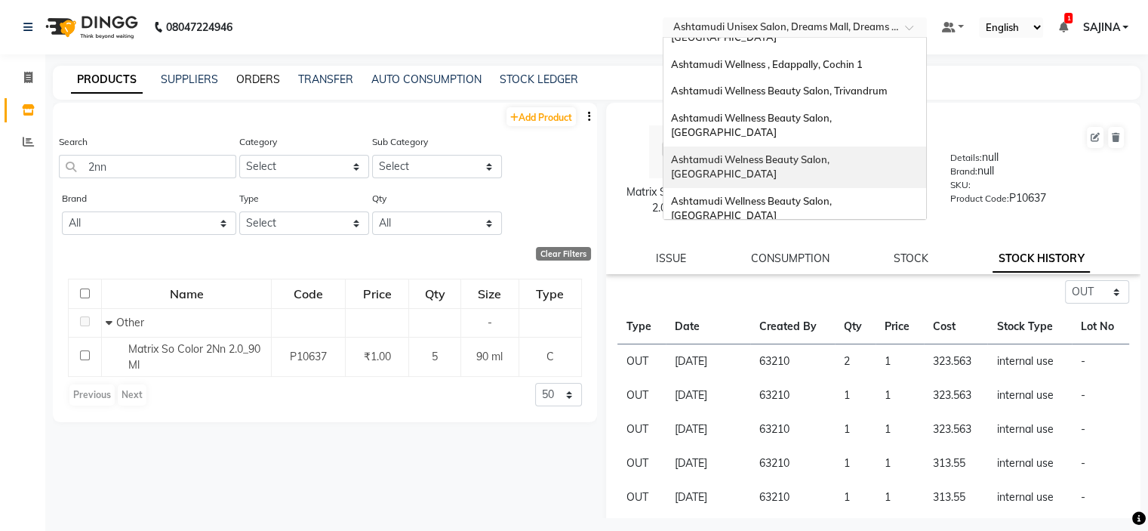
click at [251, 72] on link "ORDERS" at bounding box center [258, 79] width 44 height 14
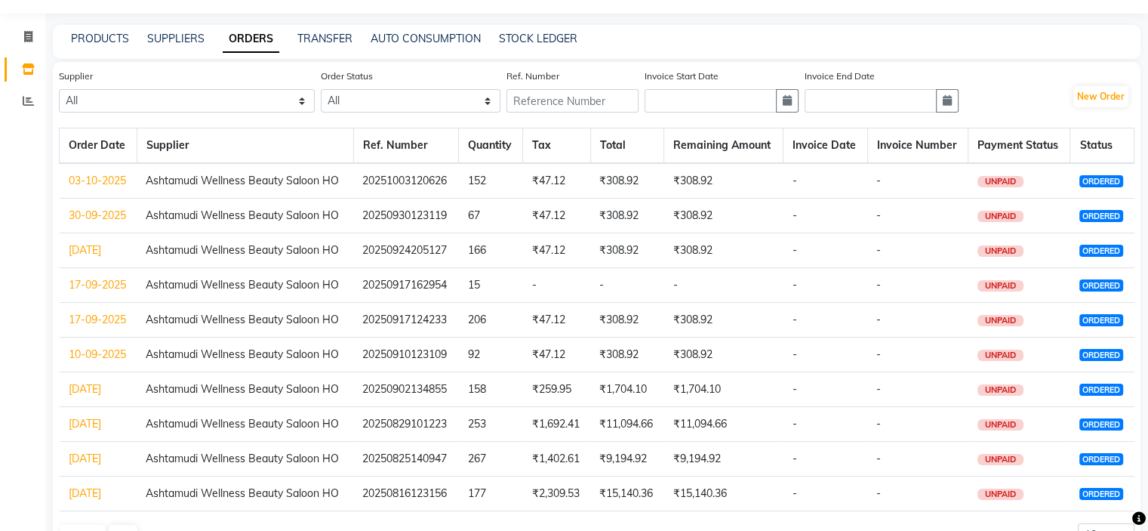
scroll to position [75, 0]
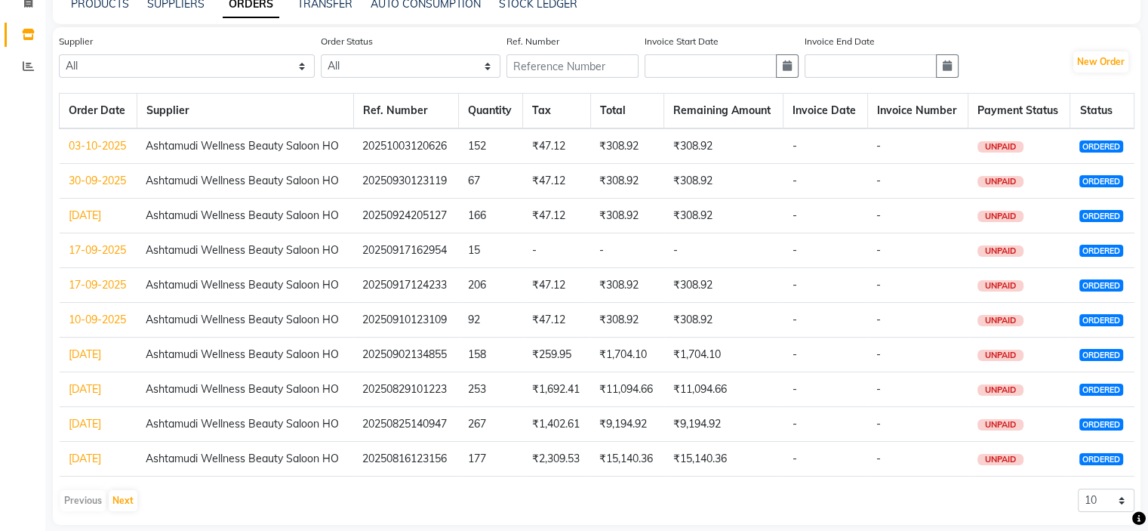
click at [100, 286] on link "17-09-2025" at bounding box center [97, 285] width 57 height 14
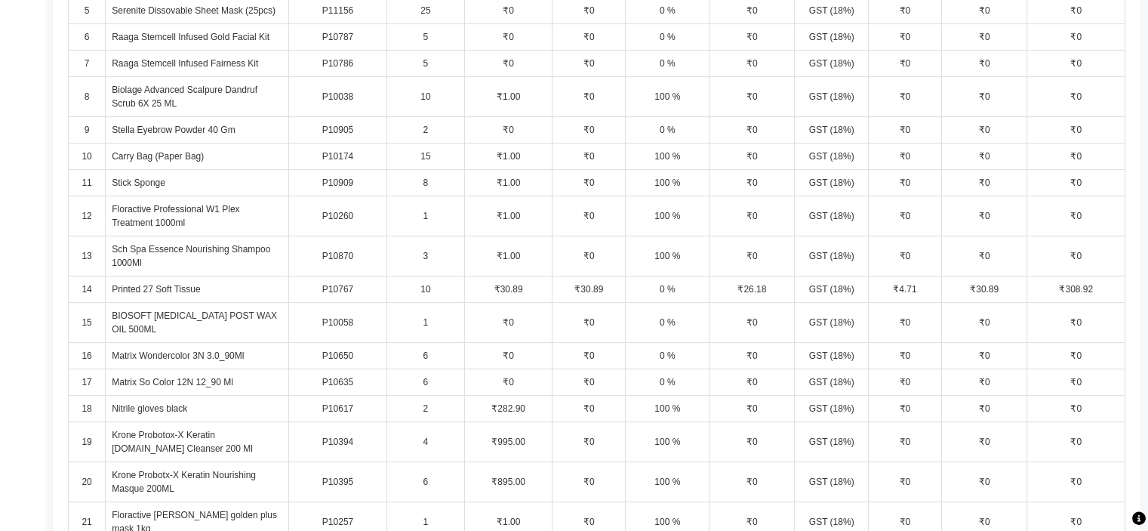
scroll to position [498, 0]
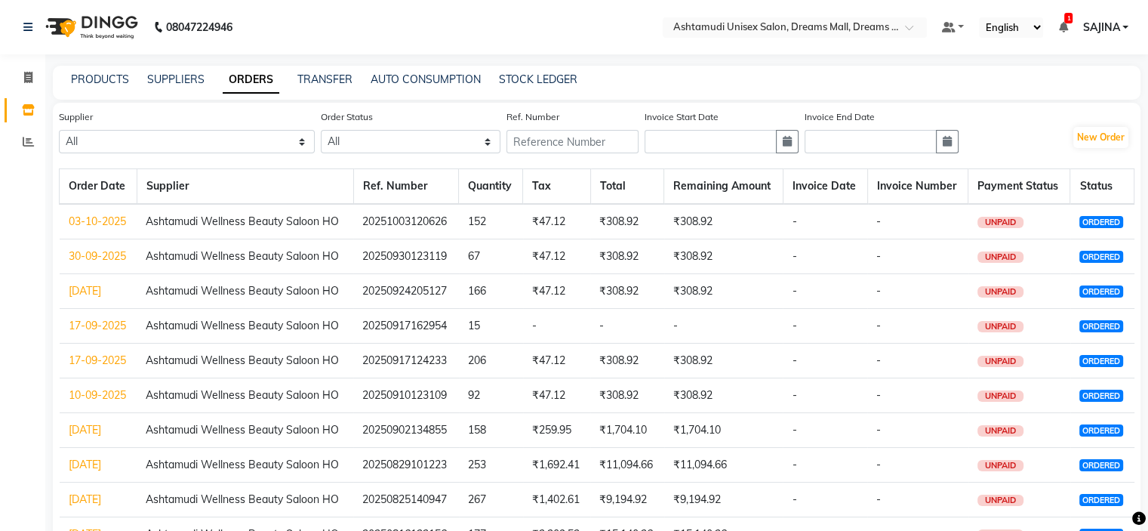
click at [98, 432] on link "02-09-2025" at bounding box center [85, 430] width 32 height 14
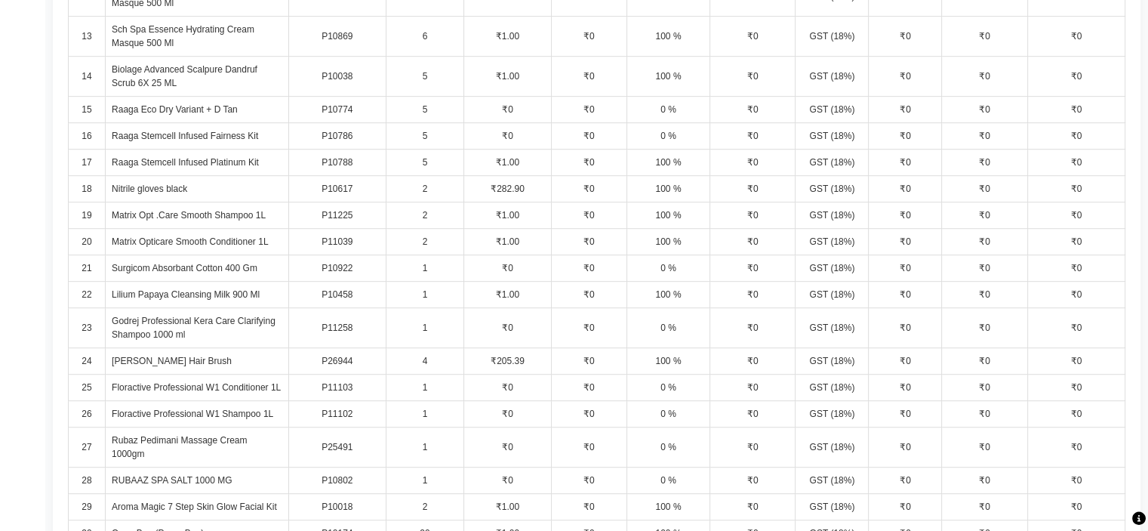
scroll to position [679, 0]
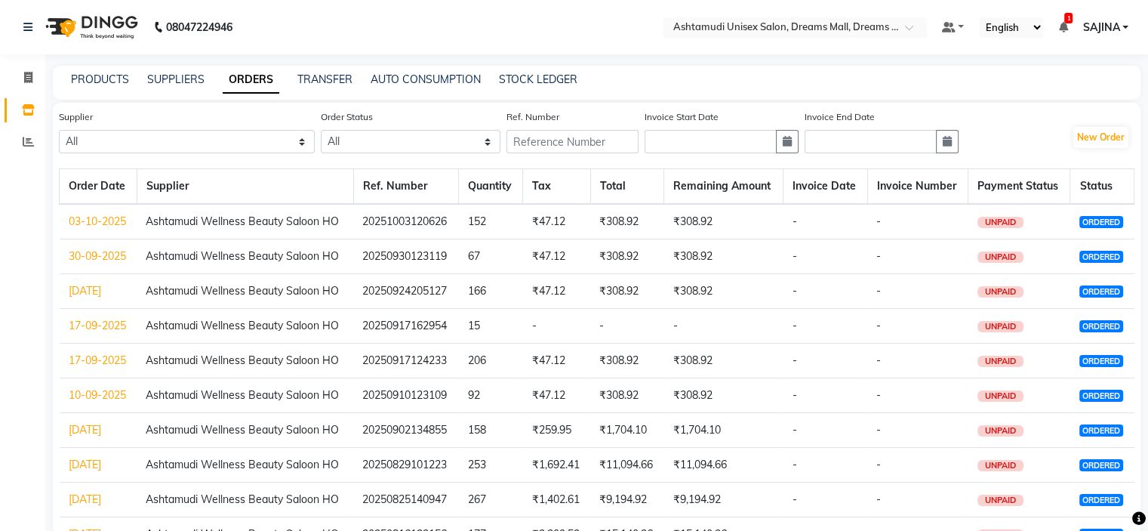
click at [91, 329] on link "17-09-2025" at bounding box center [97, 326] width 57 height 14
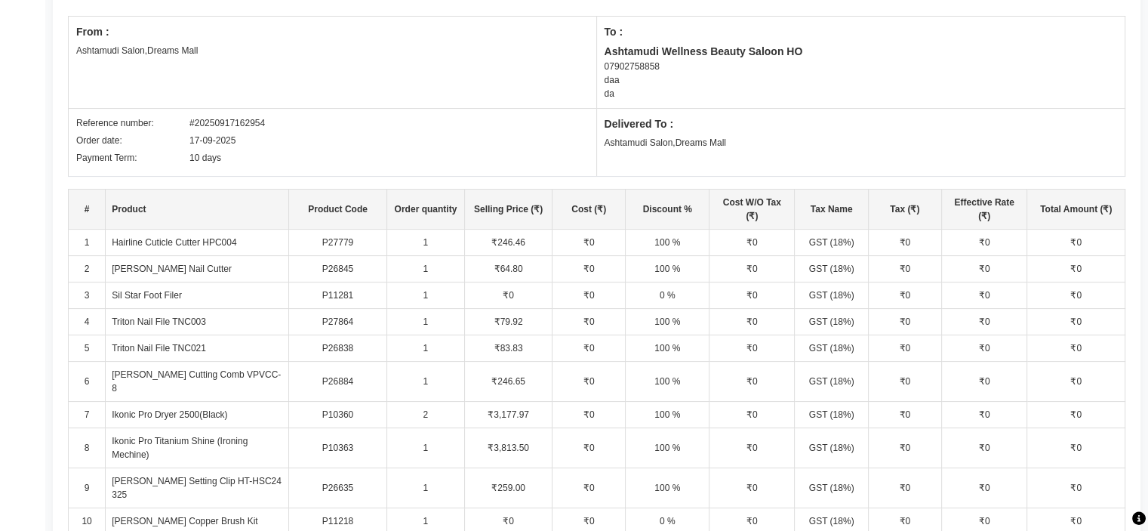
scroll to position [453, 0]
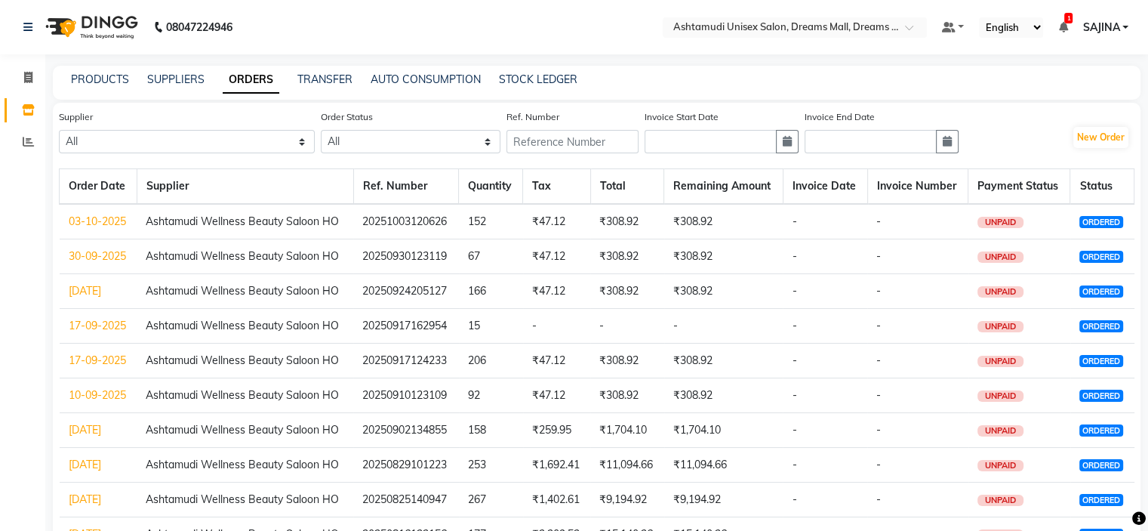
click at [94, 359] on link "17-09-2025" at bounding box center [97, 360] width 57 height 14
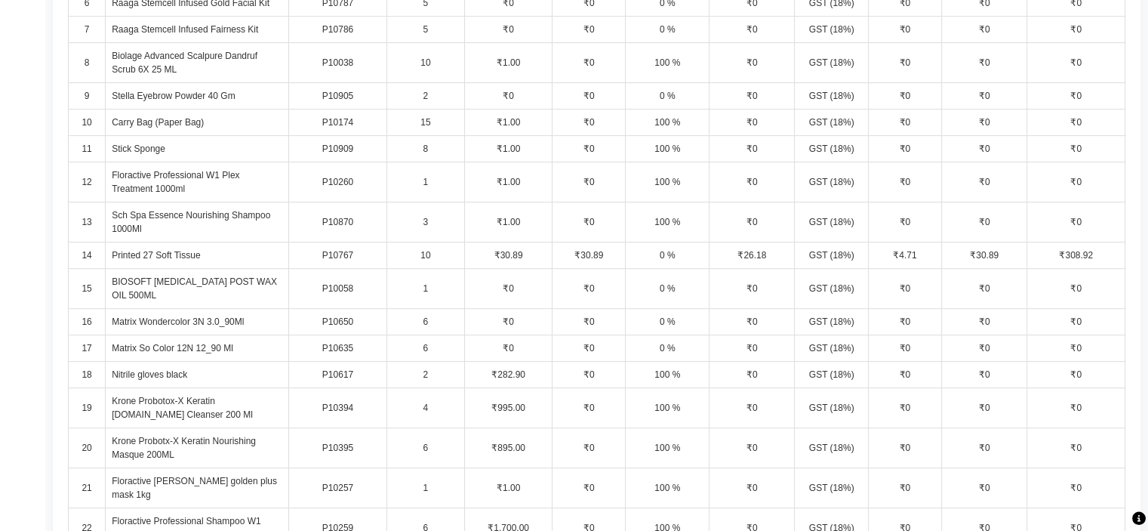
scroll to position [679, 0]
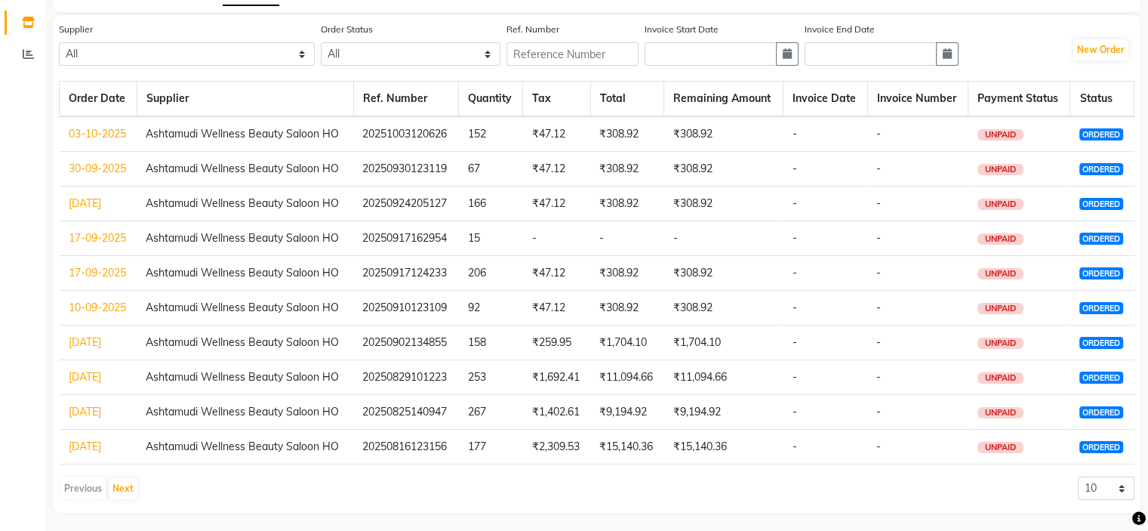
scroll to position [91, 0]
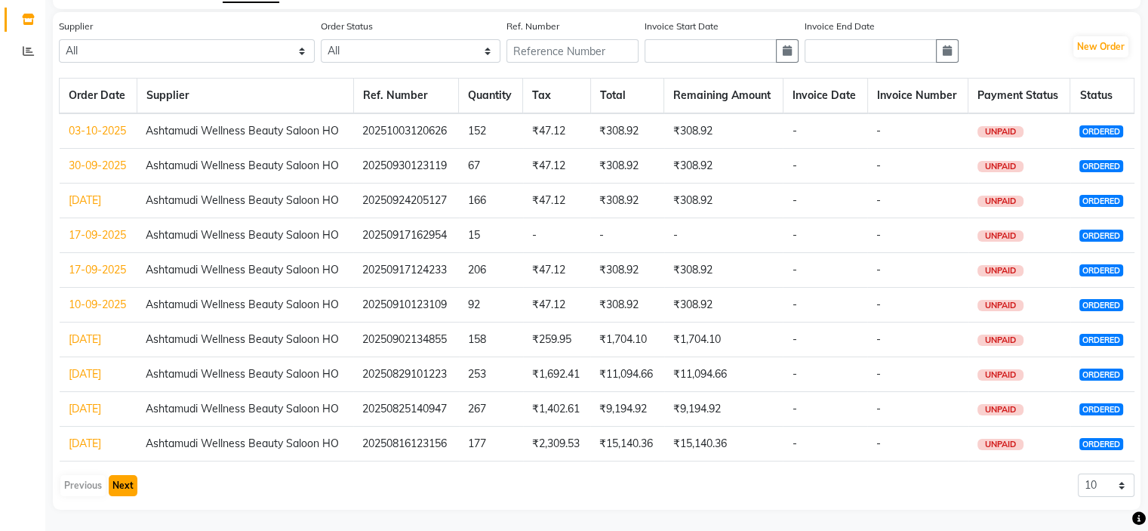
click at [124, 487] on button "Next" at bounding box center [123, 485] width 29 height 21
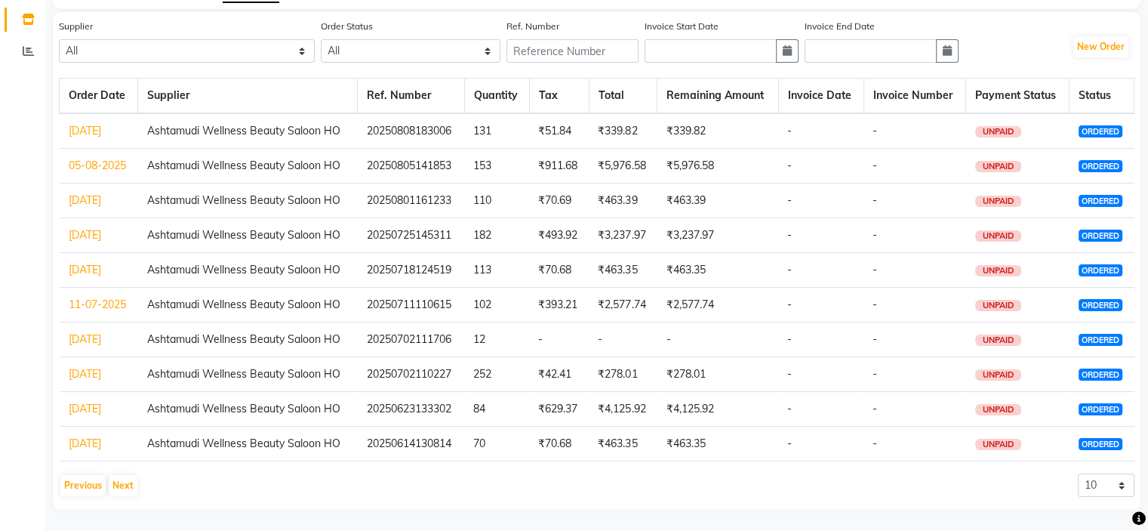
click at [91, 131] on link "08-08-2025" at bounding box center [85, 131] width 32 height 14
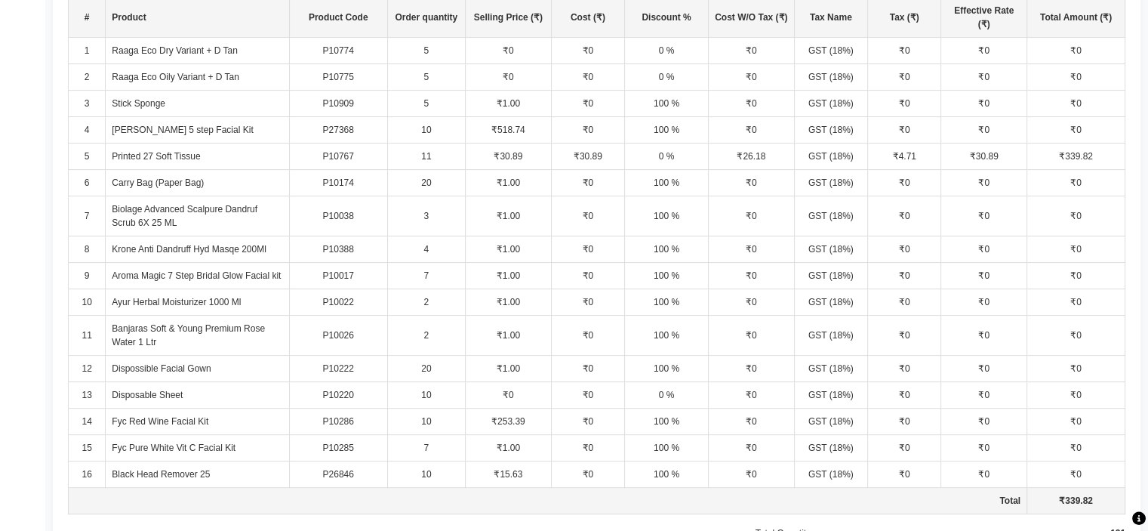
scroll to position [604, 0]
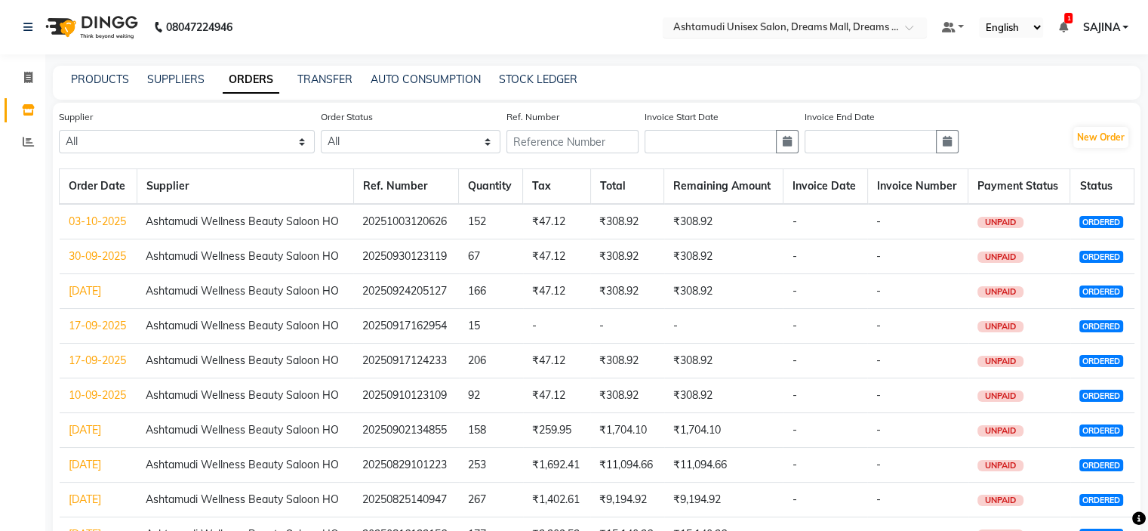
click at [794, 30] on input "text" at bounding box center [779, 28] width 219 height 15
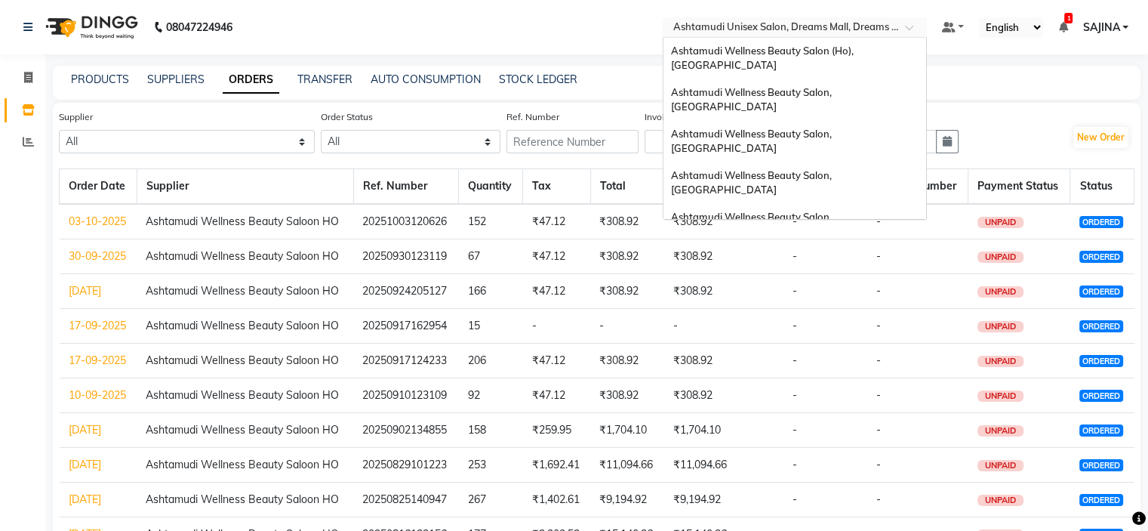
scroll to position [236, 0]
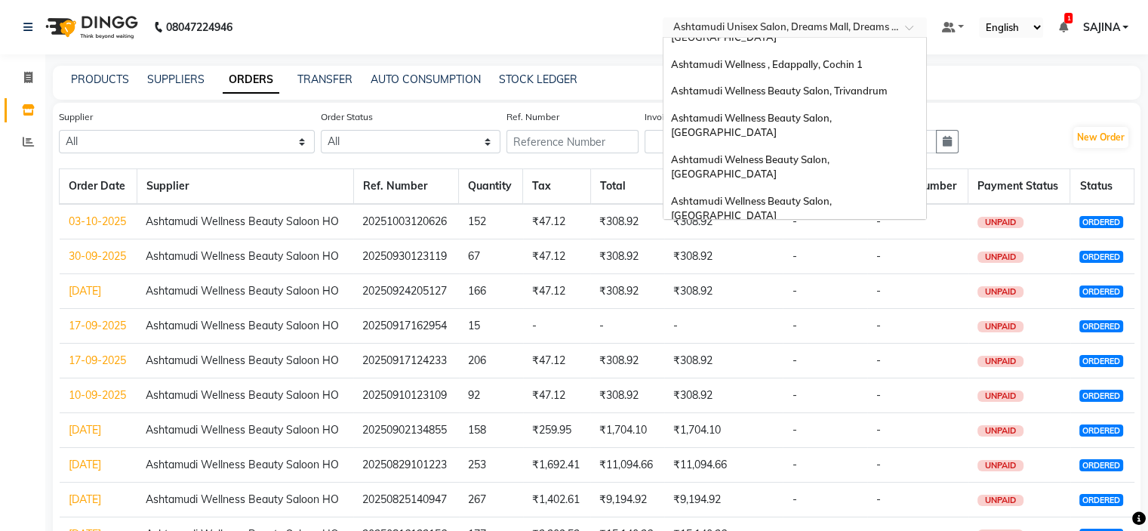
click at [830, 278] on span "Ashtamudi Beauty Lounge, Attingal" at bounding box center [788, 284] width 234 height 12
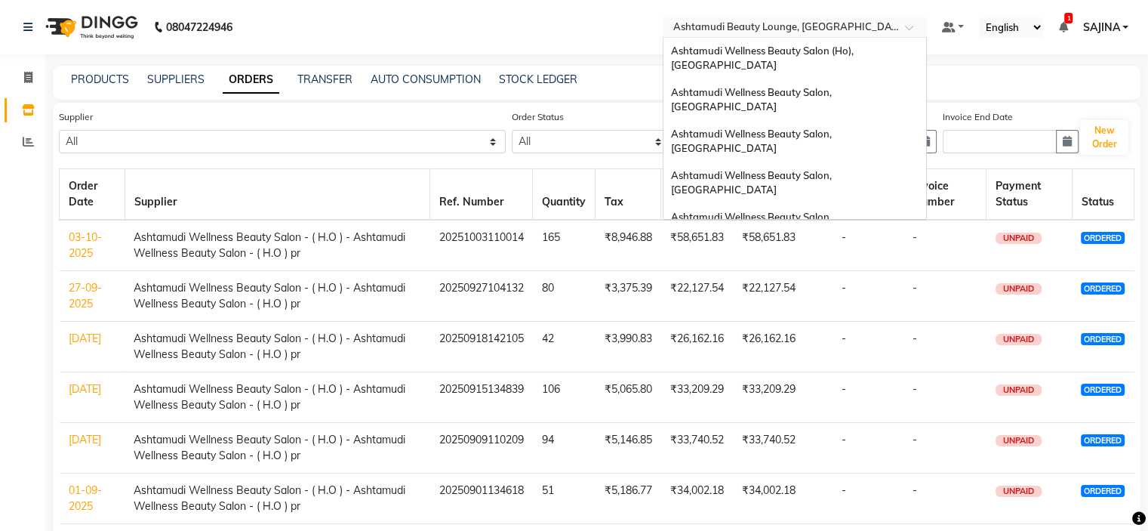
click at [766, 25] on input "text" at bounding box center [779, 28] width 219 height 15
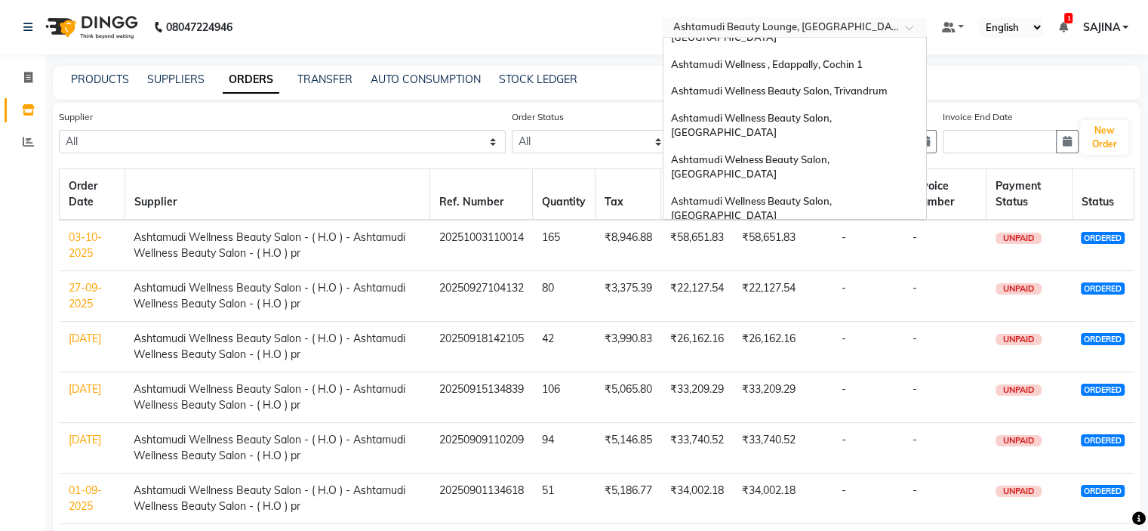
scroll to position [160, 0]
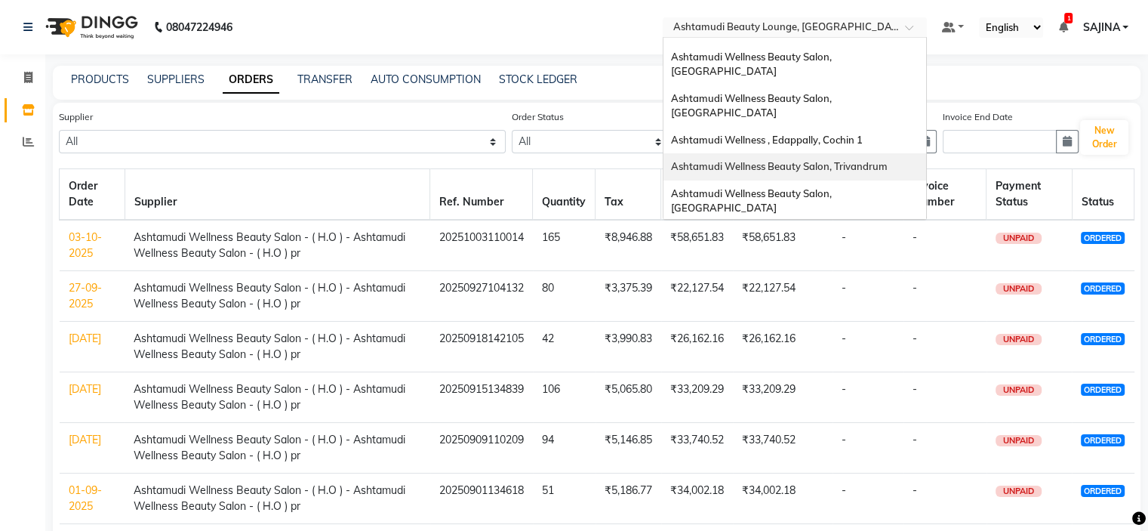
click at [800, 160] on span "Ashtamudi Wellness Beauty Salon, Trivandrum" at bounding box center [779, 166] width 217 height 12
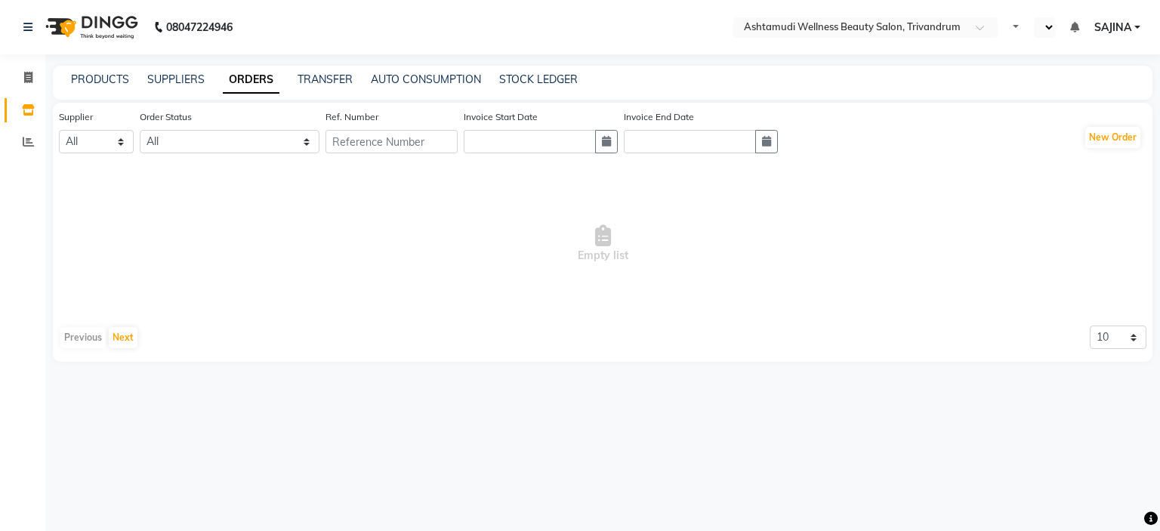
select select "en"
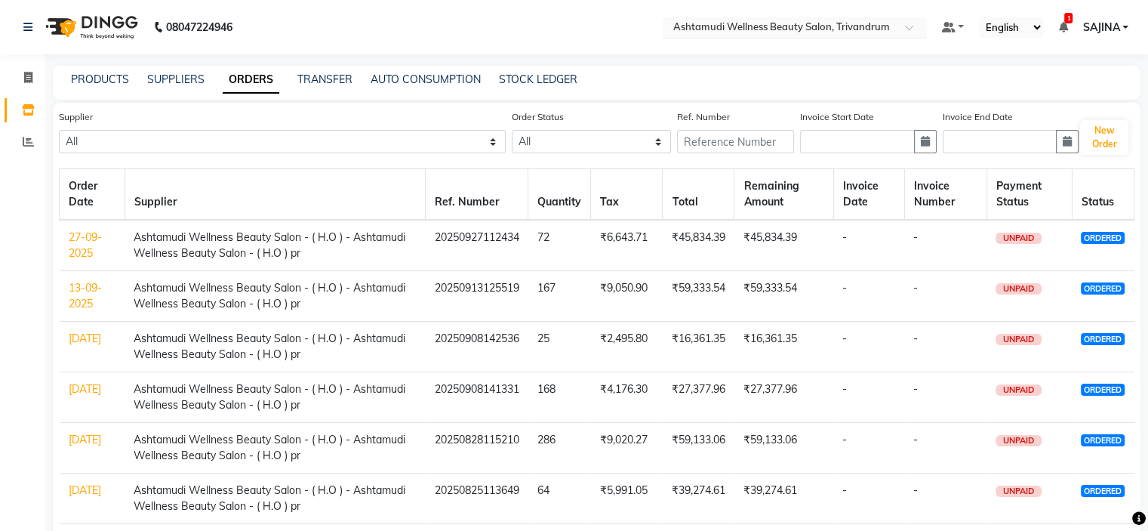
click at [873, 26] on input "text" at bounding box center [779, 28] width 219 height 15
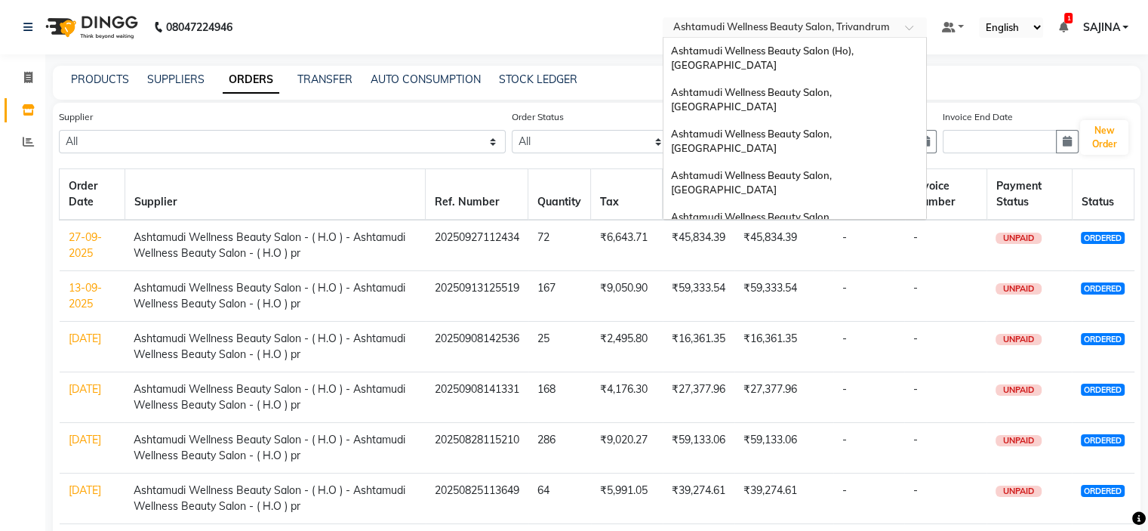
scroll to position [187, 0]
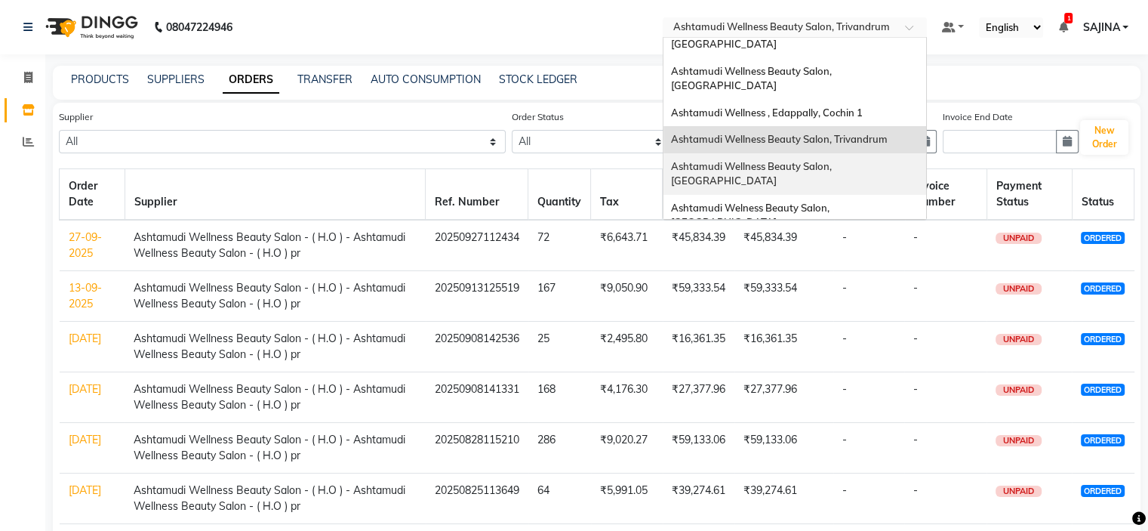
click at [834, 160] on span "Ashtamudi Wellness Beauty Salon, [GEOGRAPHIC_DATA]" at bounding box center [752, 173] width 163 height 27
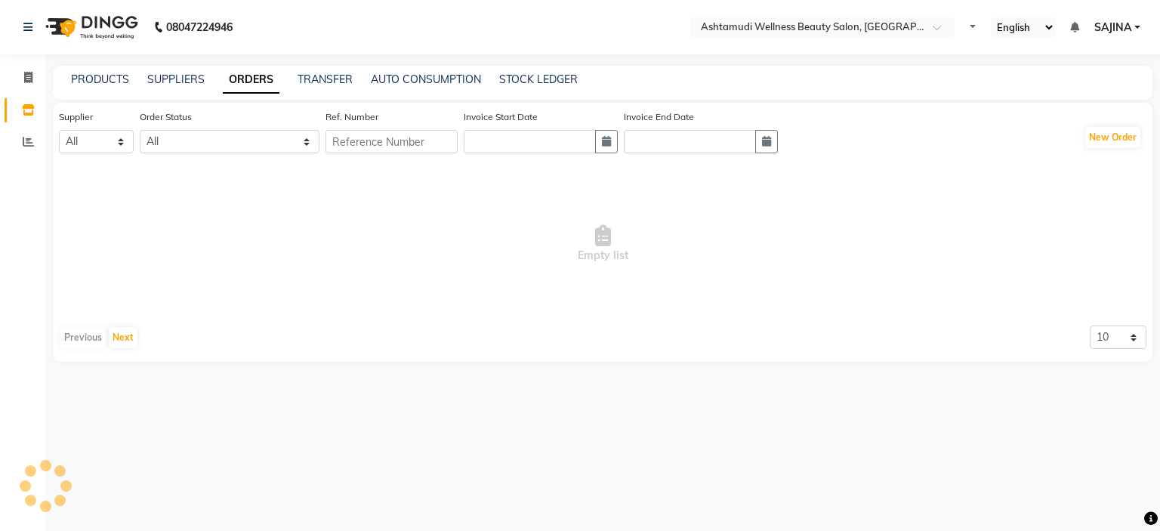
select select "en"
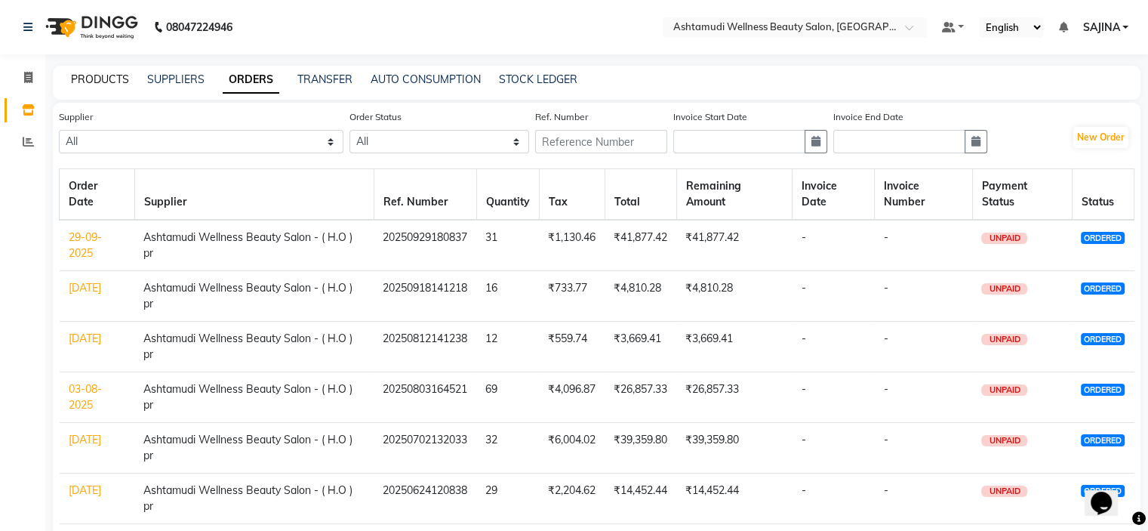
click at [91, 79] on link "PRODUCTS" at bounding box center [100, 79] width 58 height 14
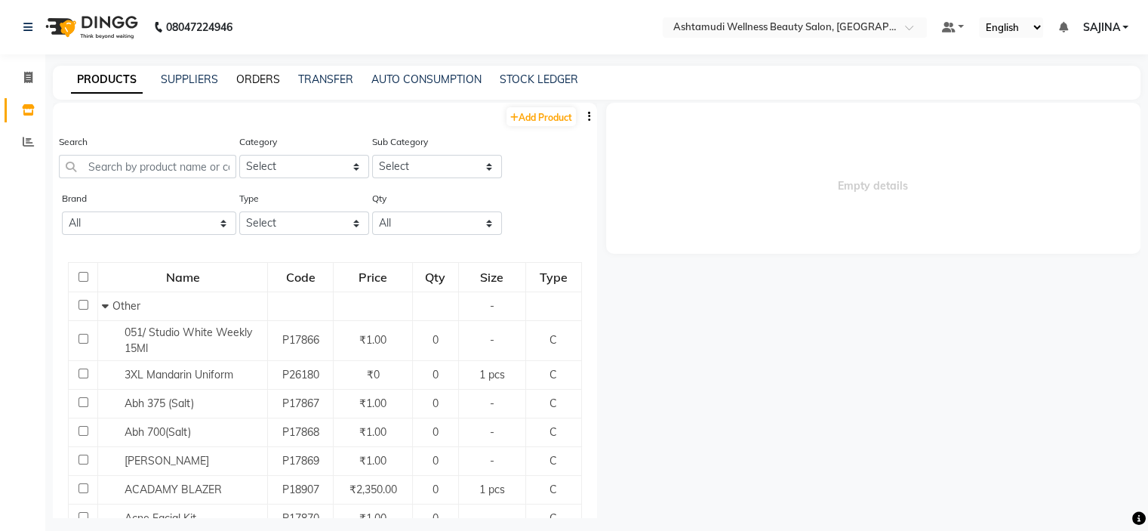
click at [253, 83] on link "ORDERS" at bounding box center [258, 79] width 44 height 14
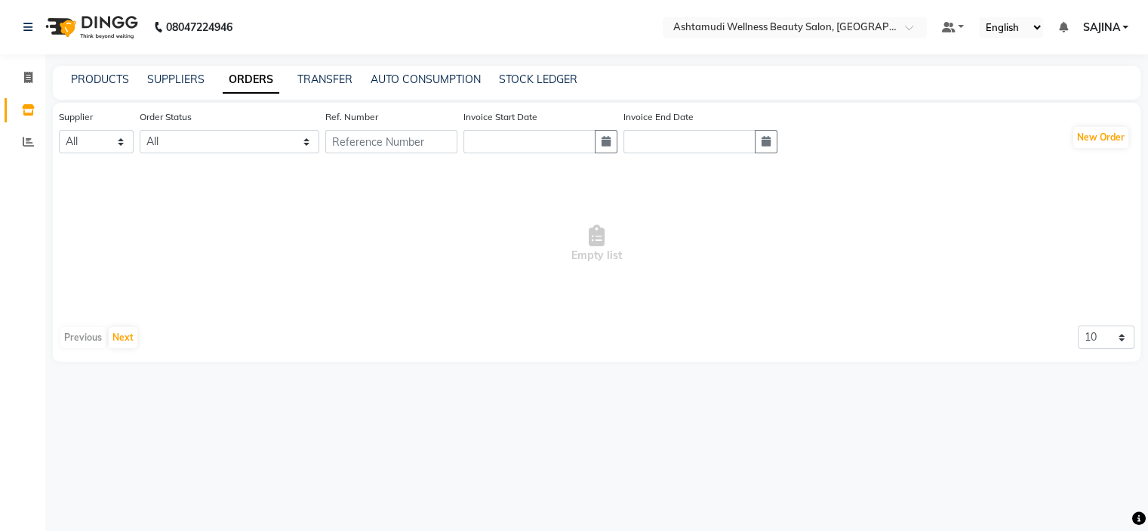
click at [253, 83] on link "ORDERS" at bounding box center [251, 79] width 57 height 27
